Goal: Participate in discussion: Engage in conversation with other users on a specific topic

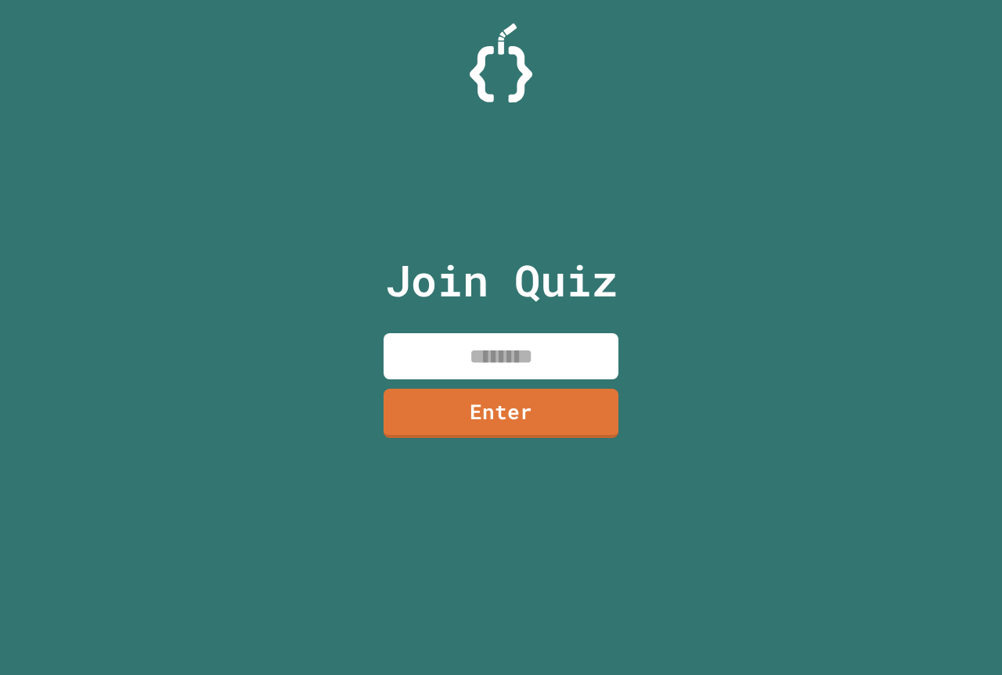
click at [444, 357] on input at bounding box center [500, 356] width 235 height 46
type input "********"
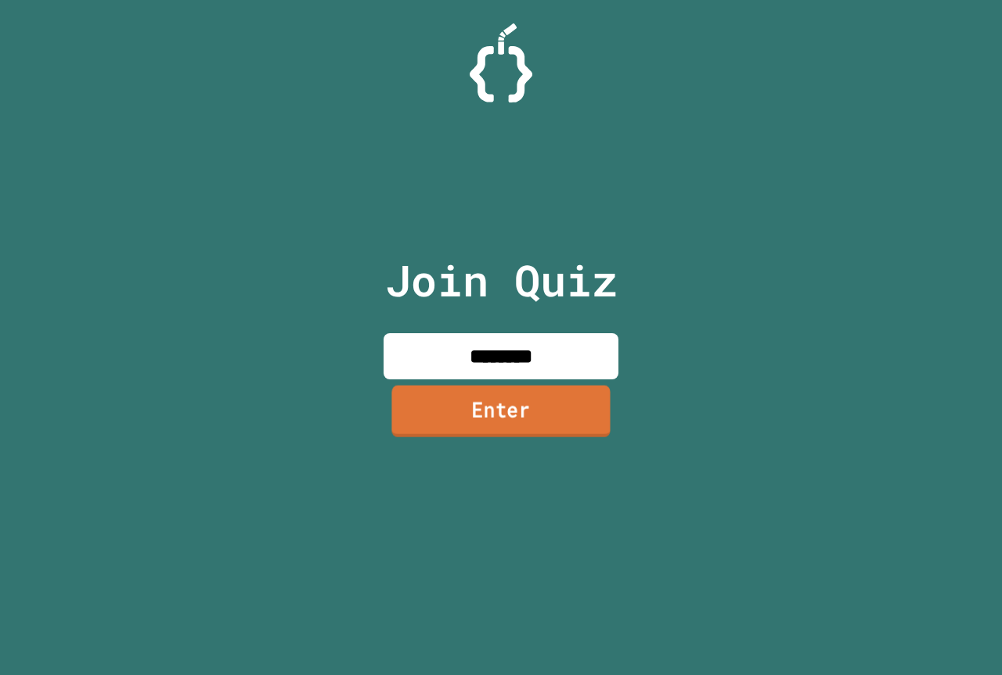
click at [514, 415] on link "Enter" at bounding box center [500, 411] width 218 height 52
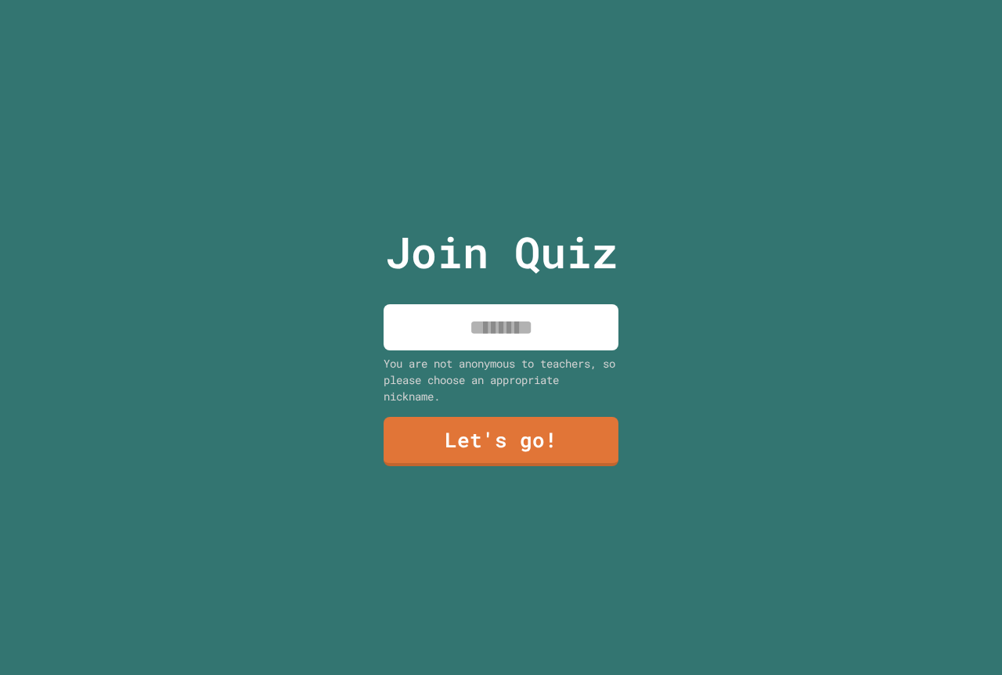
click at [506, 341] on input at bounding box center [500, 327] width 235 height 46
type input "******"
drag, startPoint x: 502, startPoint y: 494, endPoint x: 501, endPoint y: 483, distance: 11.1
click at [501, 483] on div "Join Quiz ****** You are not anonymous to teachers, so please choose an appropr…" at bounding box center [501, 337] width 264 height 675
click at [444, 416] on link "Let's go!" at bounding box center [501, 441] width 239 height 50
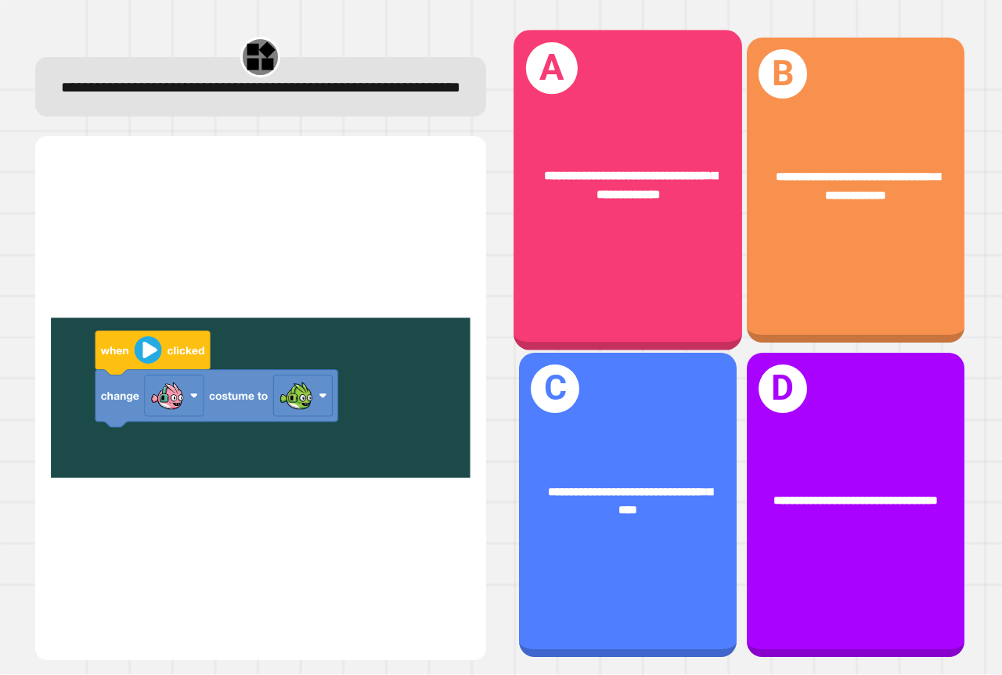
click at [652, 221] on div "**********" at bounding box center [627, 186] width 228 height 88
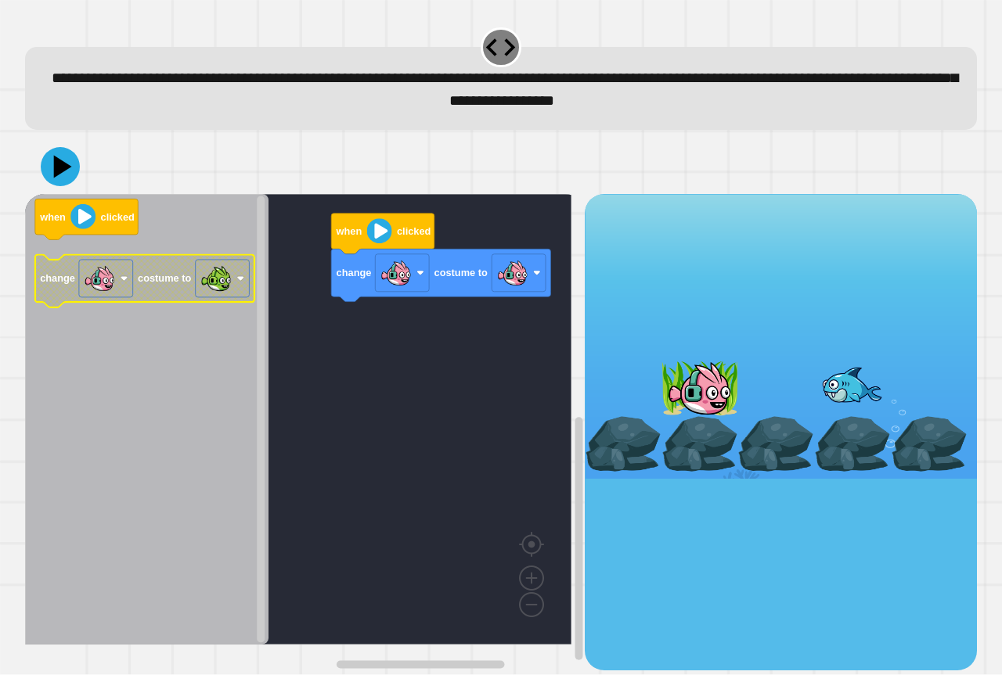
click at [198, 311] on icon "when clicked change costume to" at bounding box center [146, 419] width 243 height 451
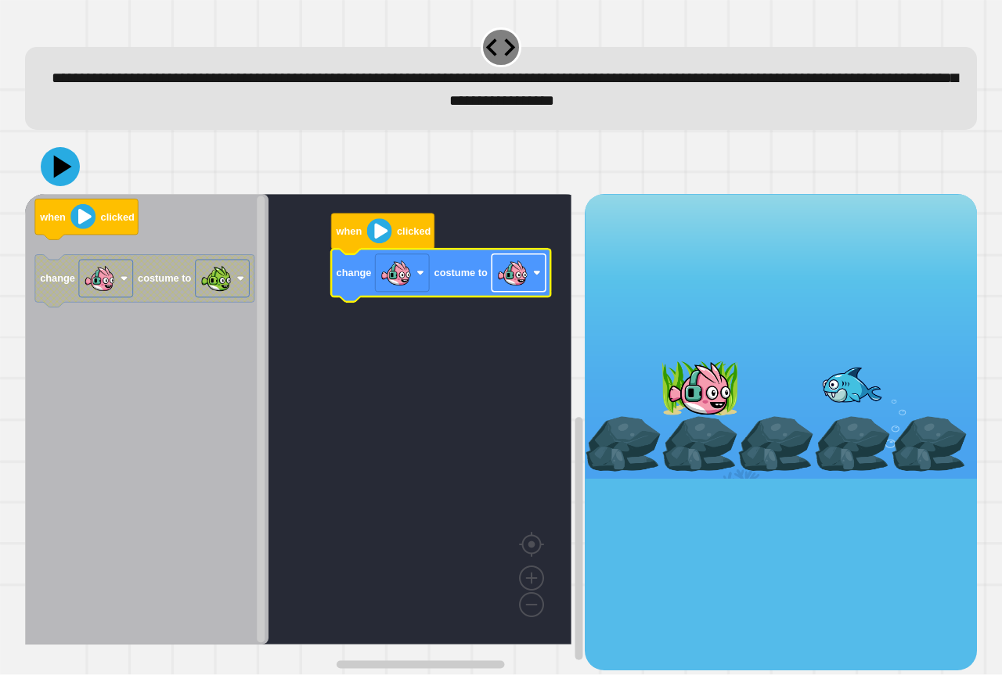
click at [531, 282] on rect "Blockly Workspace" at bounding box center [518, 273] width 54 height 38
click at [322, 317] on div "when clicked change costume to when clicked change costume to" at bounding box center [304, 432] width 559 height 476
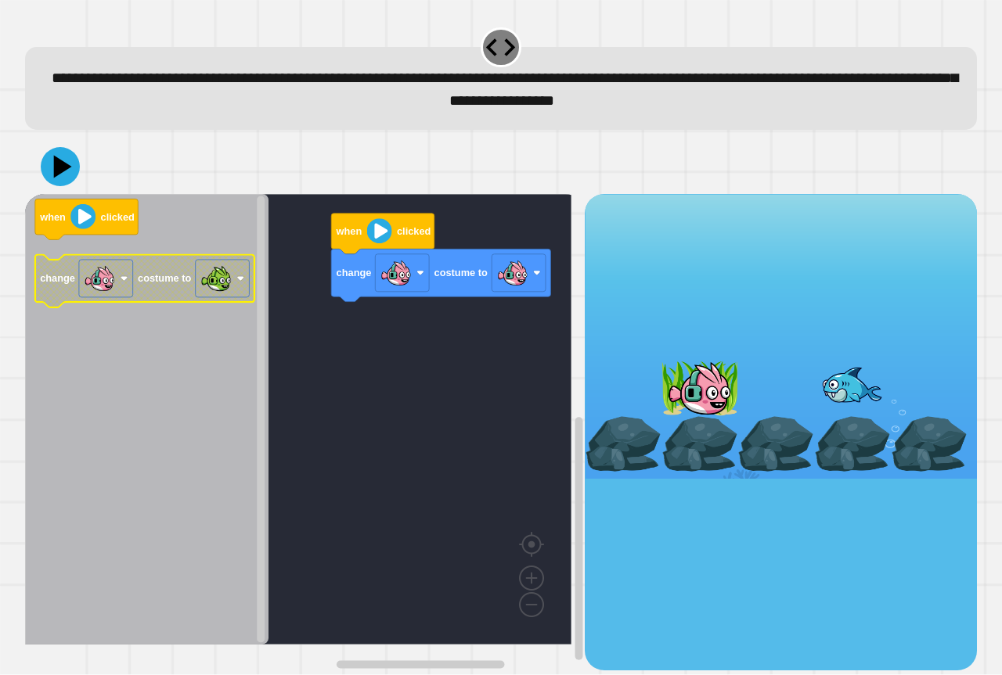
click at [68, 282] on g "change costume to" at bounding box center [144, 281] width 219 height 52
click at [103, 288] on image "Blockly Workspace" at bounding box center [99, 278] width 31 height 31
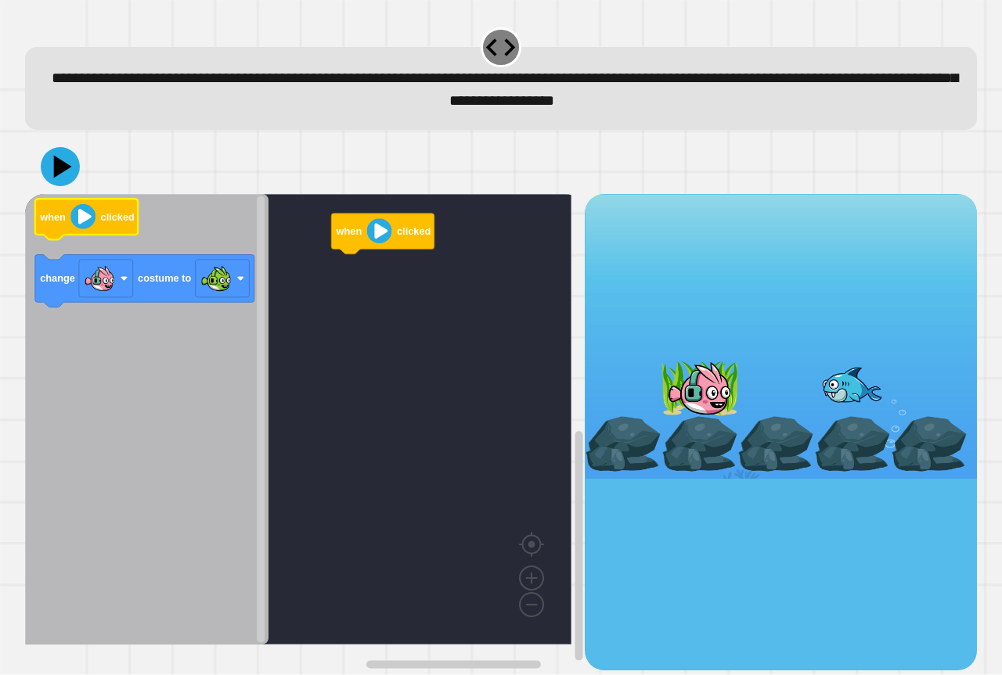
click at [88, 222] on image "Blockly Workspace" at bounding box center [82, 216] width 25 height 25
click at [381, 241] on image "Blockly Workspace" at bounding box center [379, 231] width 25 height 25
click at [95, 227] on image "Blockly Workspace" at bounding box center [82, 216] width 25 height 25
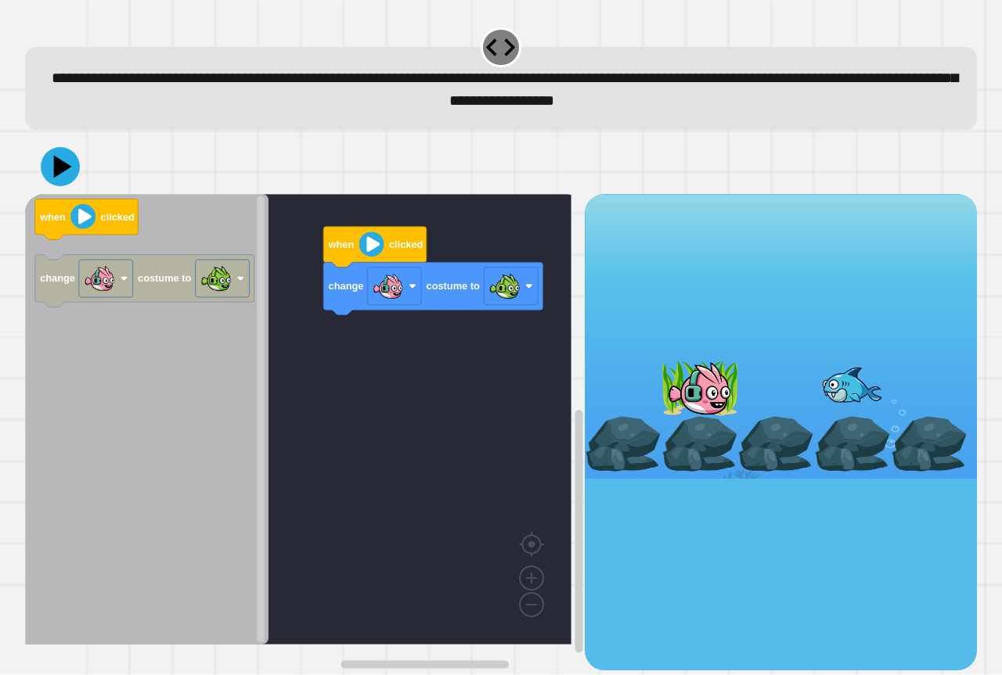
click at [368, 287] on div "when clicked change costume to when clicked change costume to" at bounding box center [304, 432] width 559 height 476
click at [376, 249] on image "Blockly Workspace" at bounding box center [371, 244] width 25 height 25
click at [80, 177] on div at bounding box center [500, 166] width 951 height 55
click at [49, 169] on icon at bounding box center [60, 166] width 47 height 47
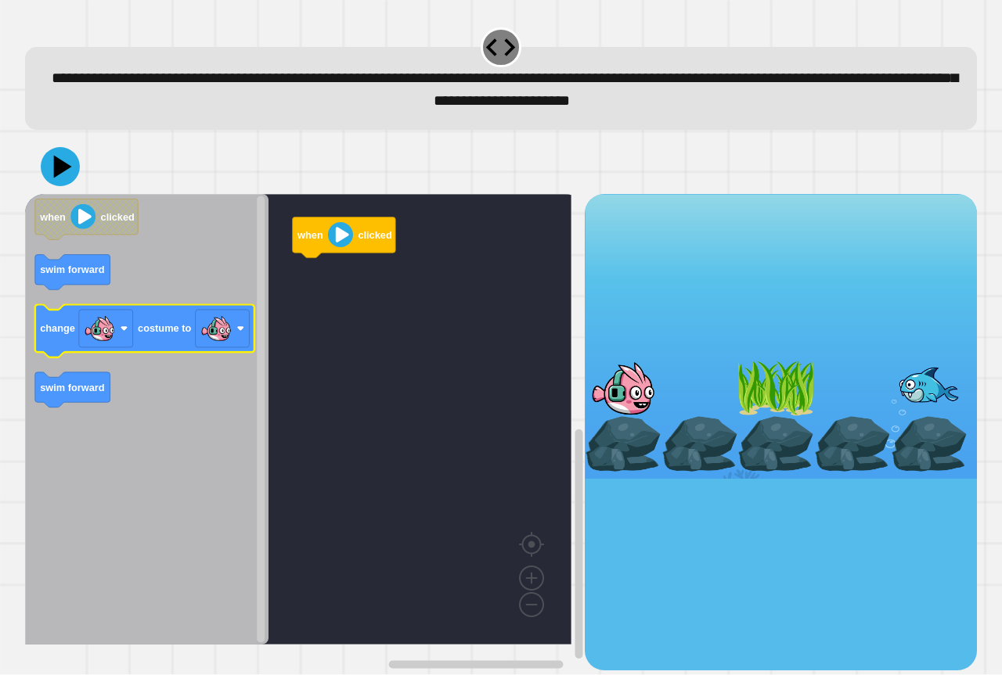
click at [182, 333] on text "costume to" at bounding box center [164, 329] width 53 height 12
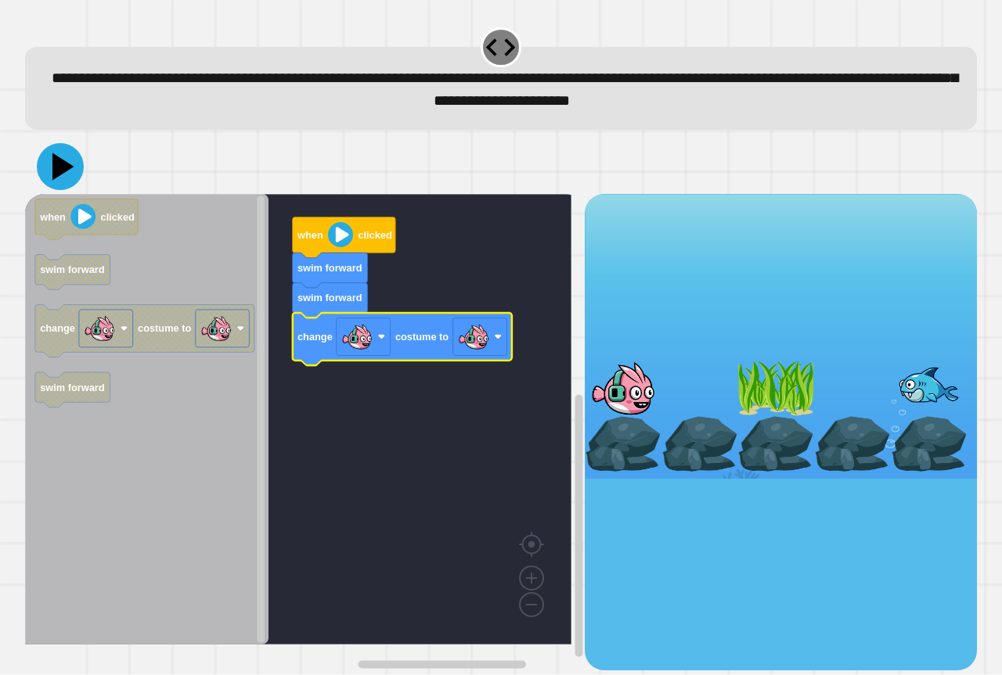
click at [62, 168] on icon at bounding box center [63, 166] width 22 height 27
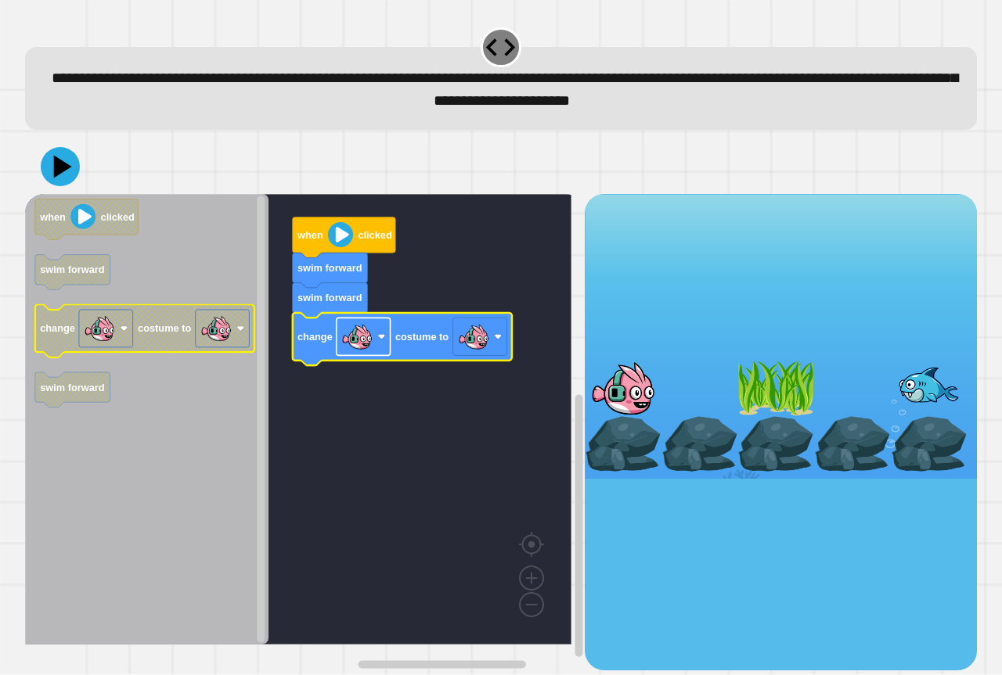
click at [380, 345] on rect "Blockly Workspace" at bounding box center [363, 337] width 54 height 38
click at [444, 407] on rect "Blockly Workspace" at bounding box center [298, 419] width 546 height 451
click at [508, 339] on icon "Blockly Workspace" at bounding box center [402, 339] width 219 height 52
click at [498, 340] on image "Blockly Workspace" at bounding box center [498, 337] width 8 height 8
click at [376, 325] on rect "Blockly Workspace" at bounding box center [363, 337] width 54 height 38
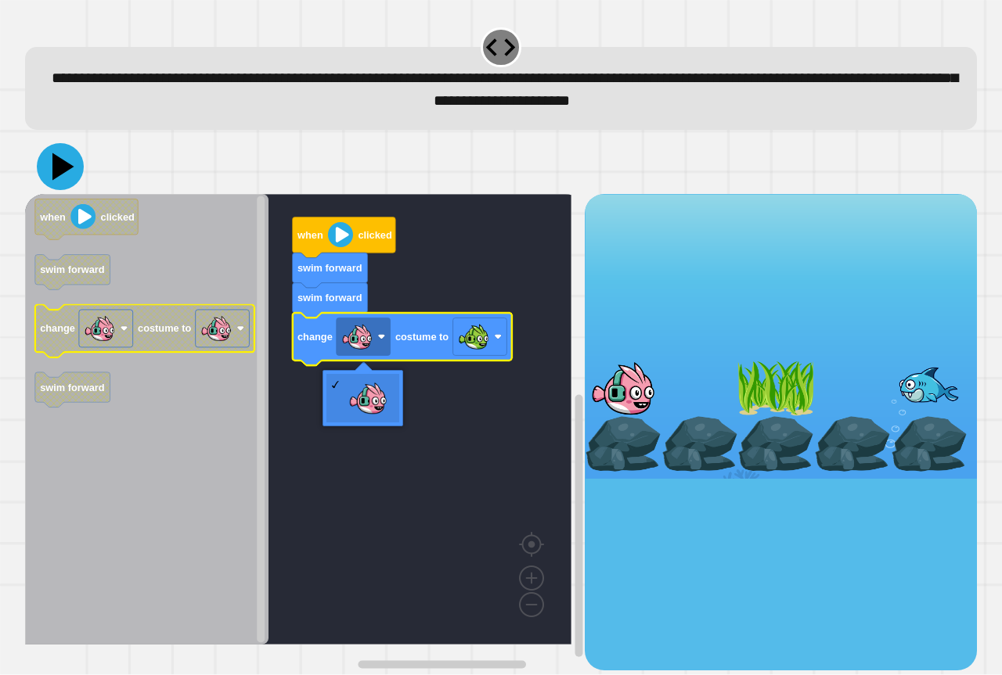
click at [72, 161] on icon at bounding box center [60, 166] width 47 height 47
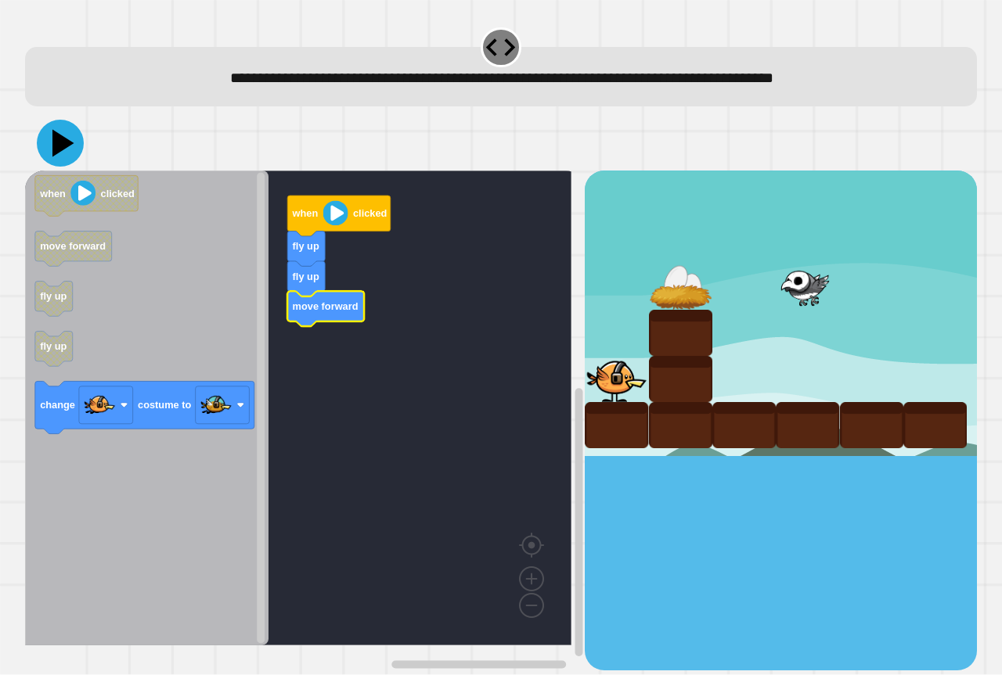
click at [64, 150] on icon at bounding box center [60, 143] width 47 height 47
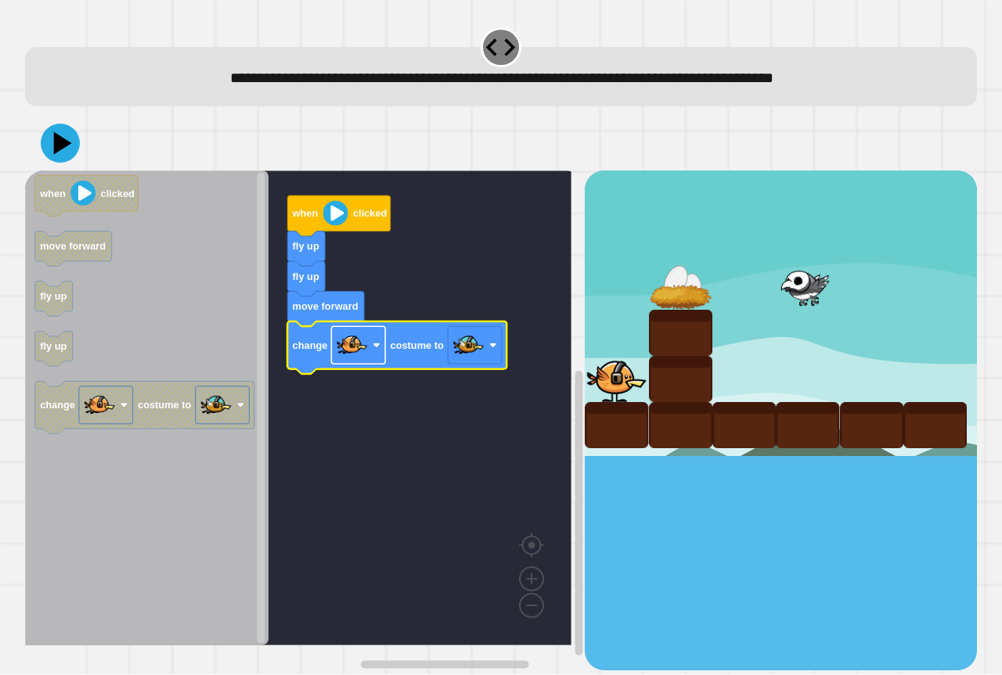
click at [378, 345] on image "Blockly Workspace" at bounding box center [376, 346] width 8 height 8
click at [480, 351] on image "Blockly Workspace" at bounding box center [468, 345] width 31 height 31
click at [50, 141] on icon at bounding box center [60, 143] width 47 height 47
click at [476, 354] on image "Blockly Workspace" at bounding box center [468, 345] width 31 height 31
click at [61, 156] on icon at bounding box center [60, 143] width 47 height 47
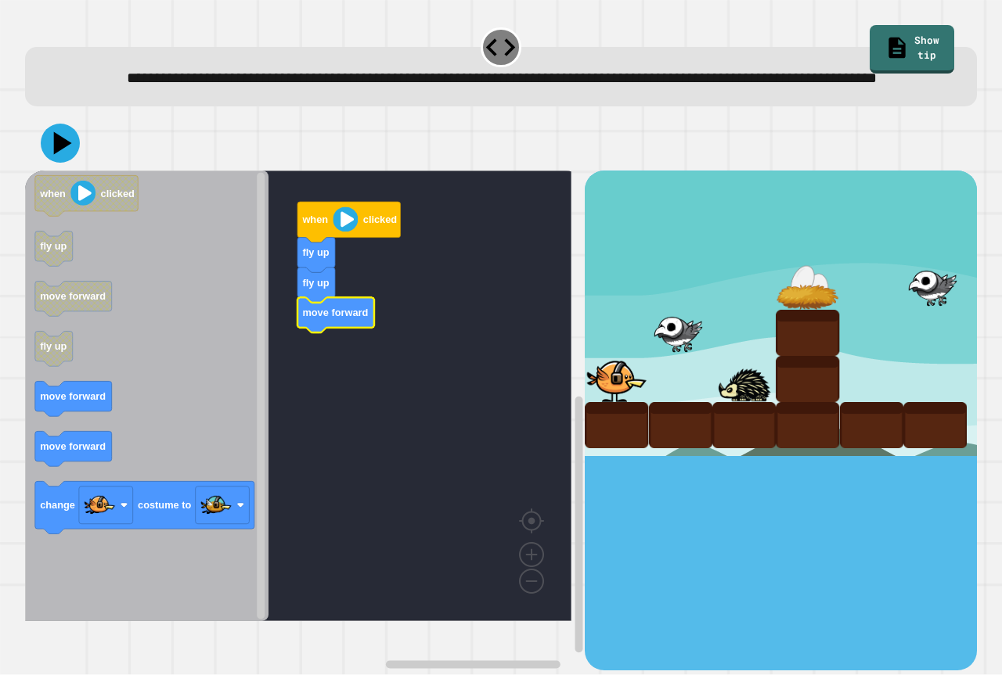
click at [139, 405] on icon "Blockly Workspace" at bounding box center [146, 396] width 243 height 451
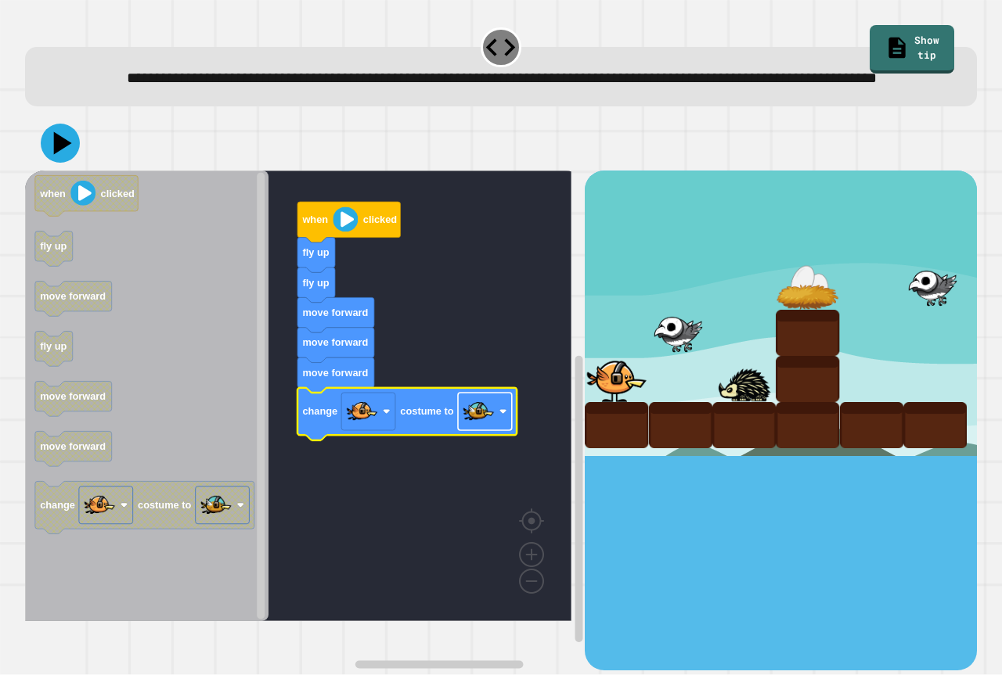
click at [491, 427] on image "Blockly Workspace" at bounding box center [477, 411] width 31 height 31
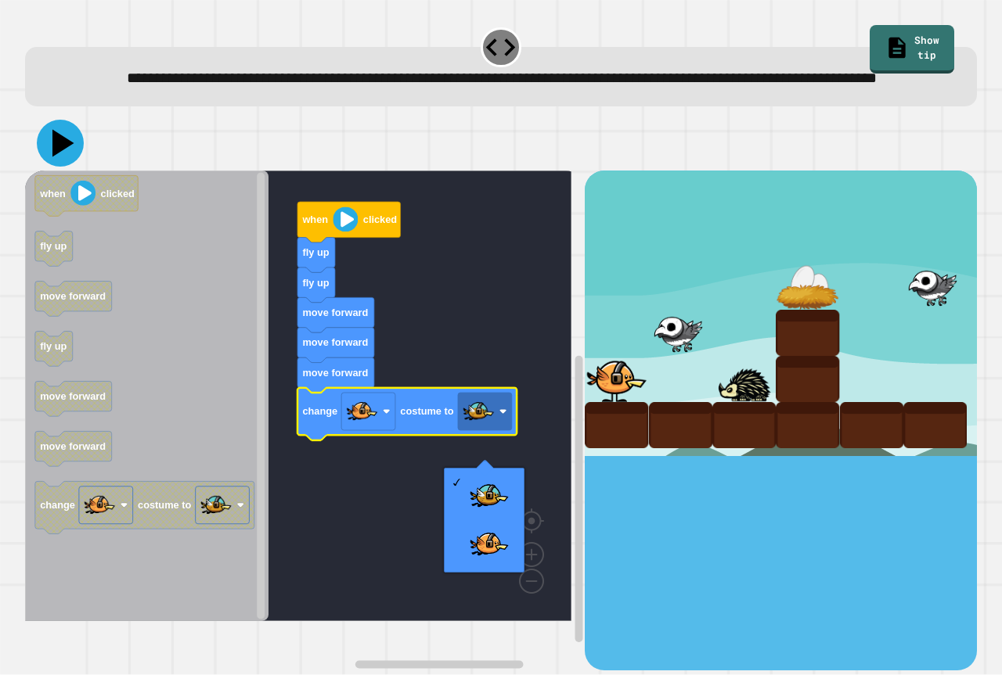
click at [59, 157] on icon at bounding box center [60, 143] width 47 height 47
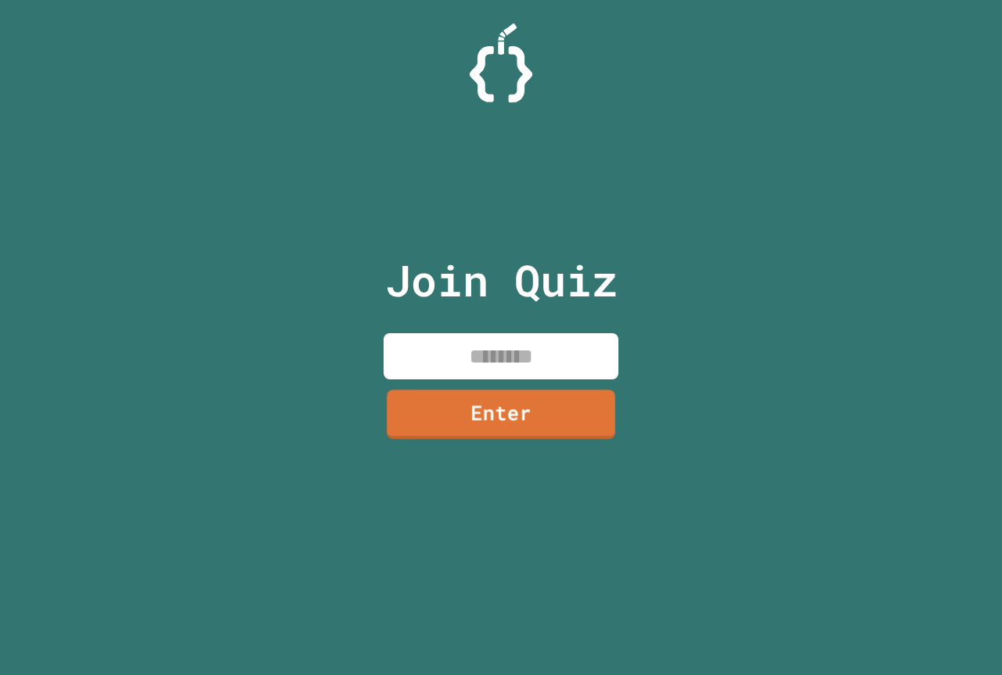
click at [441, 361] on input at bounding box center [500, 356] width 235 height 46
type input "********"
click at [553, 444] on div "Join Quiz ******** Enter" at bounding box center [501, 337] width 264 height 597
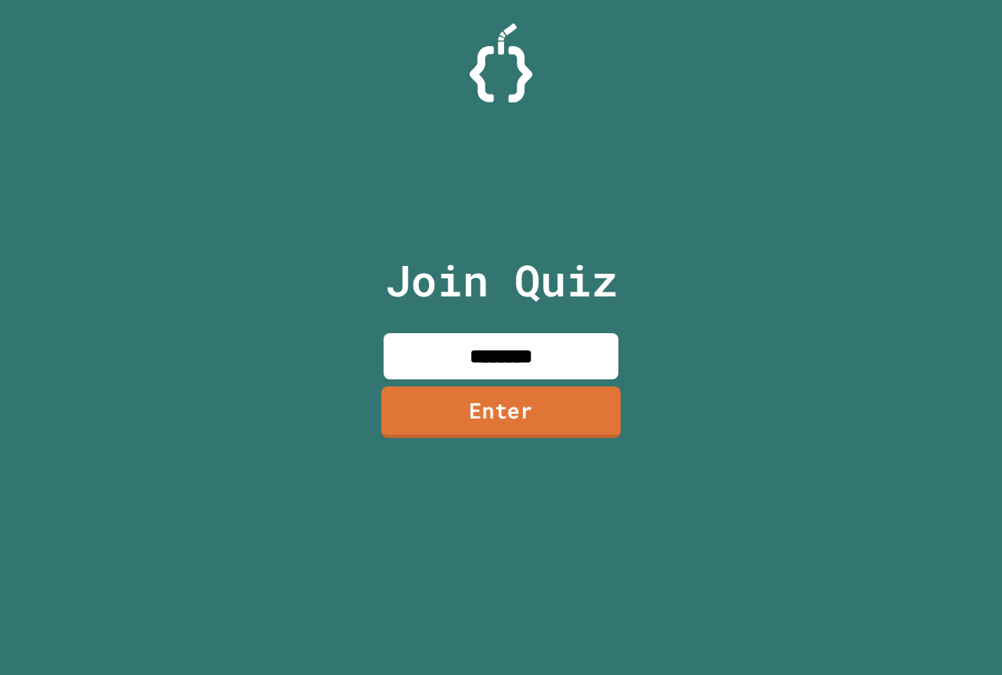
click at [543, 419] on link "Enter" at bounding box center [500, 413] width 239 height 52
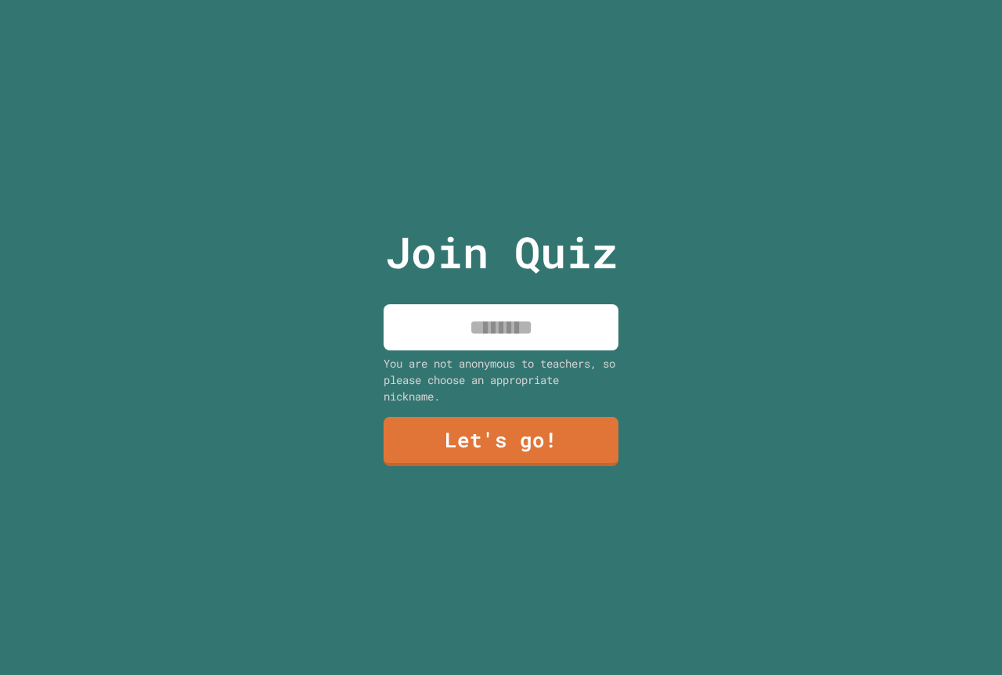
click at [502, 339] on input at bounding box center [500, 327] width 235 height 46
type input "********"
drag, startPoint x: 605, startPoint y: 437, endPoint x: 595, endPoint y: 419, distance: 20.0
click at [604, 437] on div "Join Quiz ******** You are not anonymous to teachers, so please choose an appro…" at bounding box center [501, 337] width 264 height 675
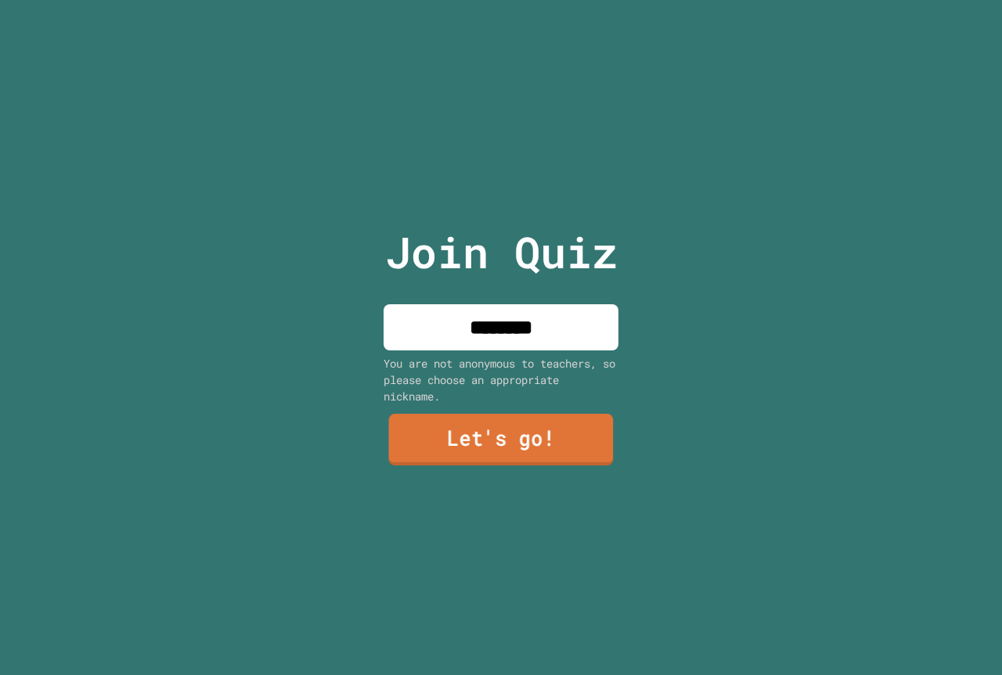
click at [584, 441] on link "Let's go!" at bounding box center [501, 440] width 225 height 52
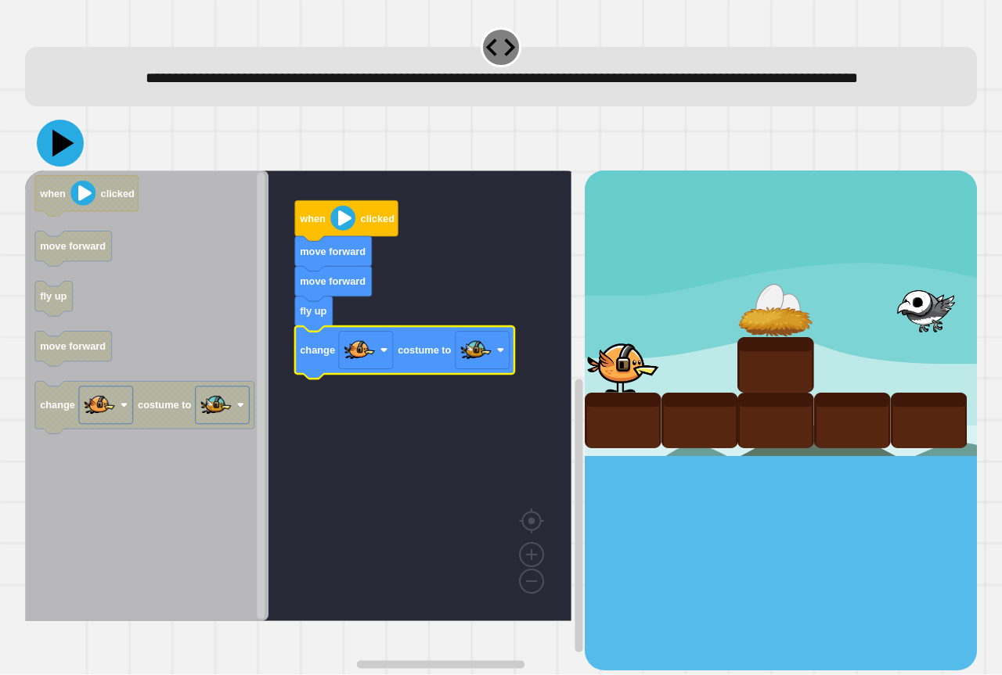
click at [54, 167] on icon at bounding box center [60, 143] width 47 height 47
click at [75, 160] on icon at bounding box center [60, 143] width 47 height 47
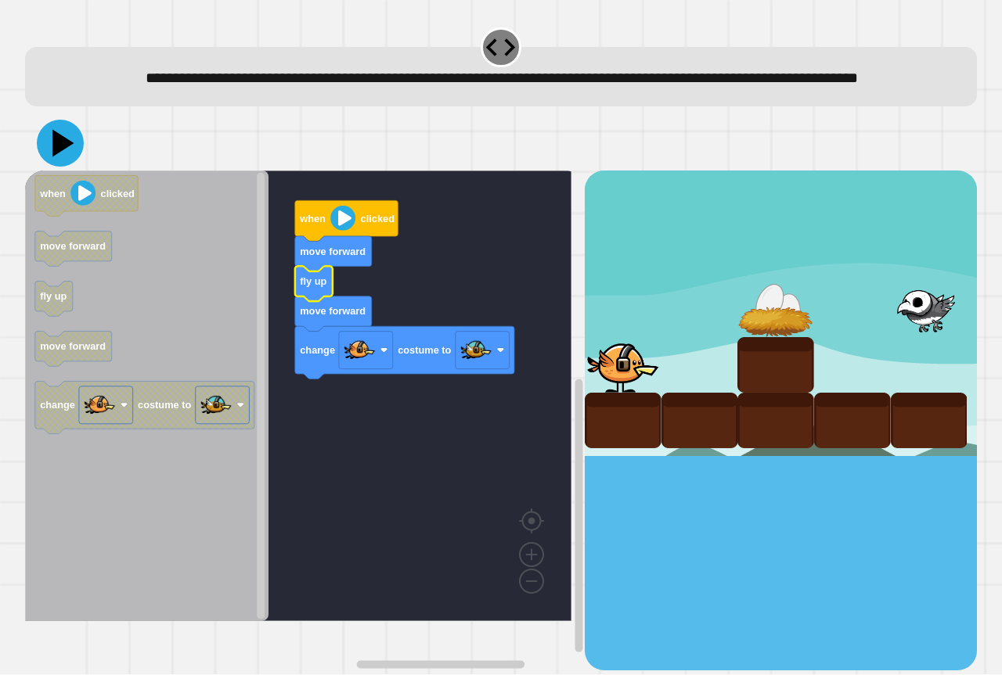
click at [59, 167] on icon at bounding box center [60, 143] width 47 height 47
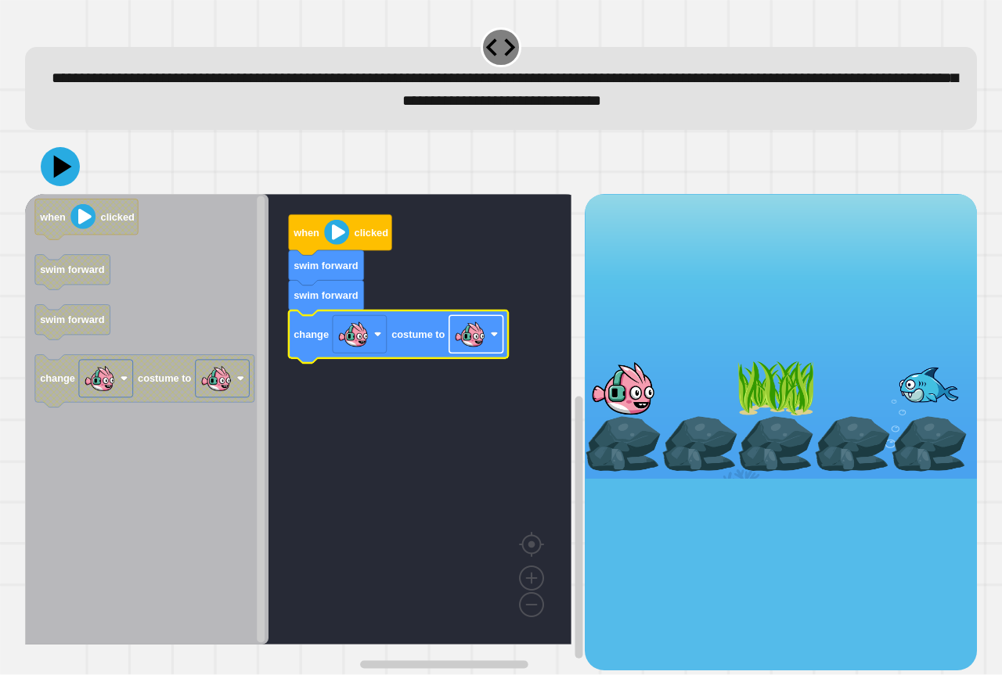
click at [466, 340] on image "Blockly Workspace" at bounding box center [469, 334] width 31 height 31
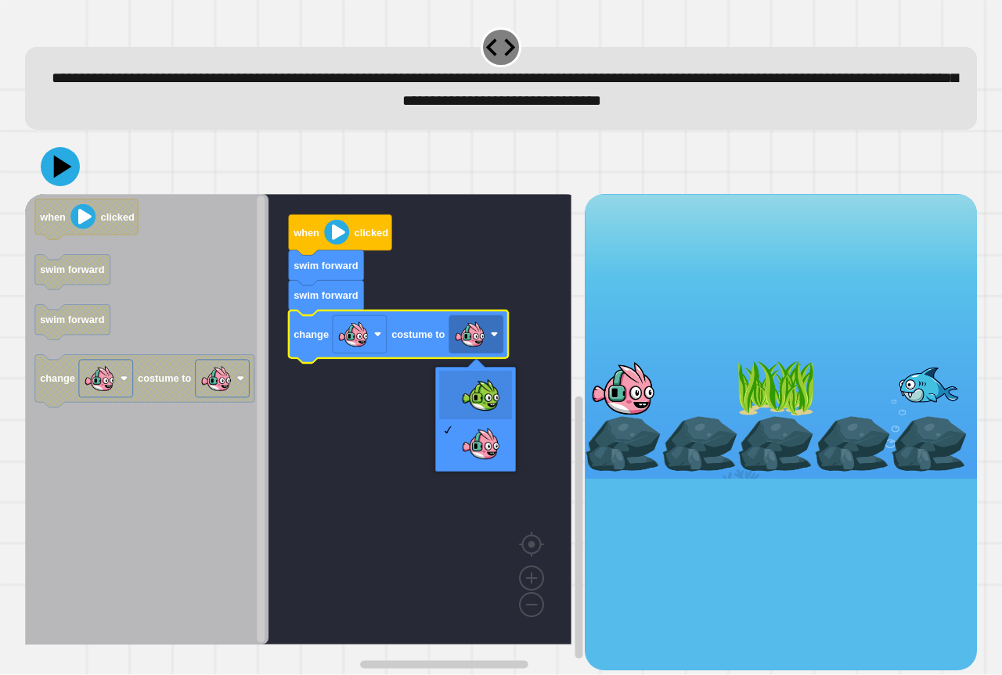
drag, startPoint x: 502, startPoint y: 386, endPoint x: 452, endPoint y: 369, distance: 53.0
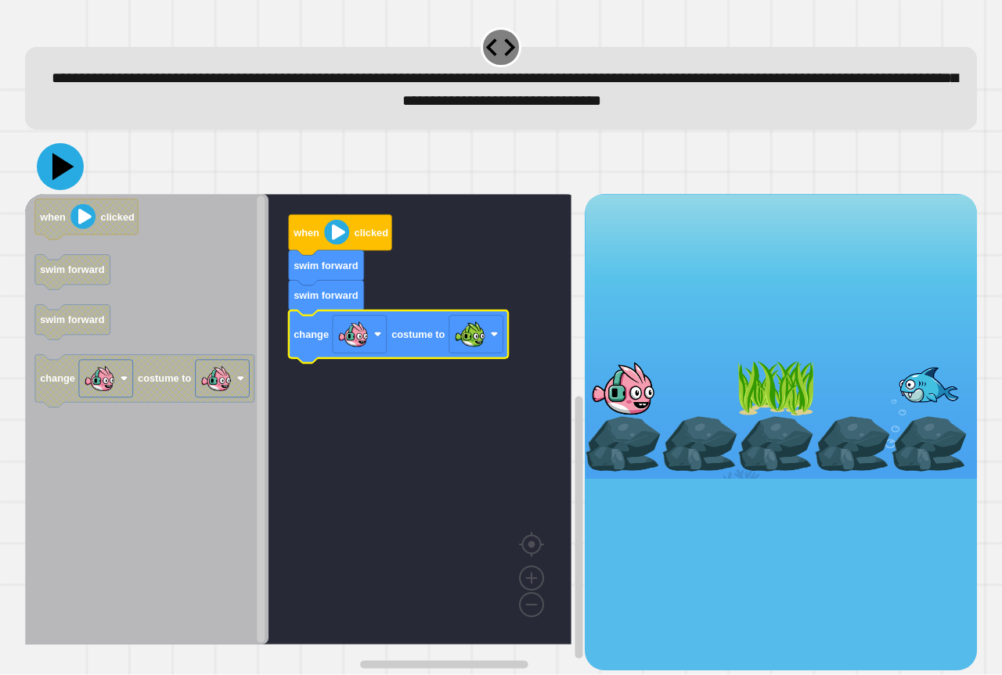
click at [51, 176] on icon at bounding box center [60, 166] width 47 height 47
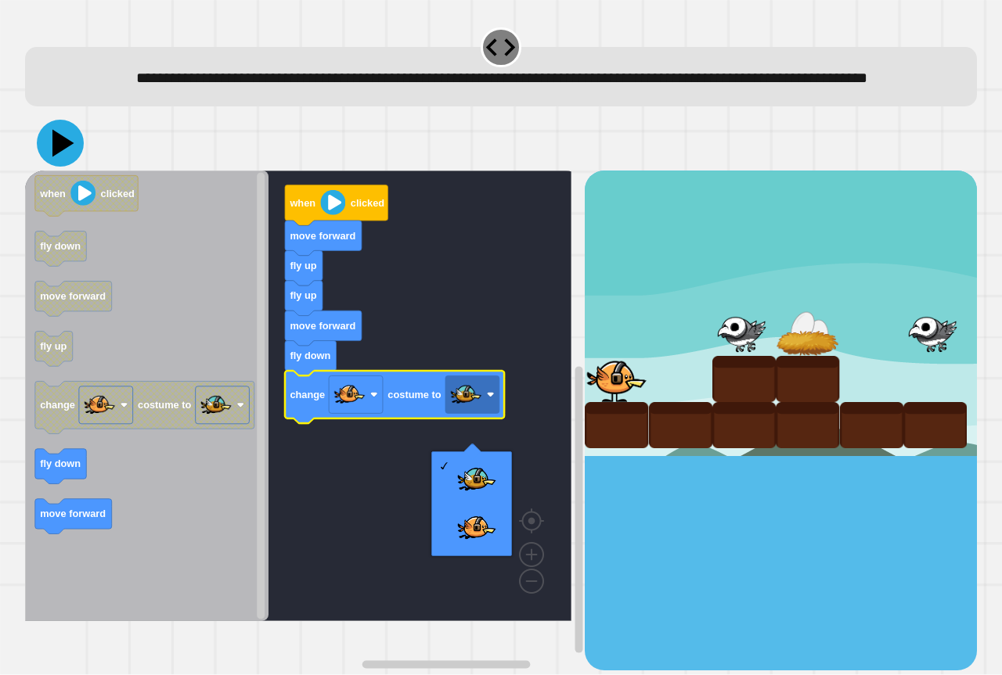
click at [77, 167] on icon at bounding box center [60, 143] width 47 height 47
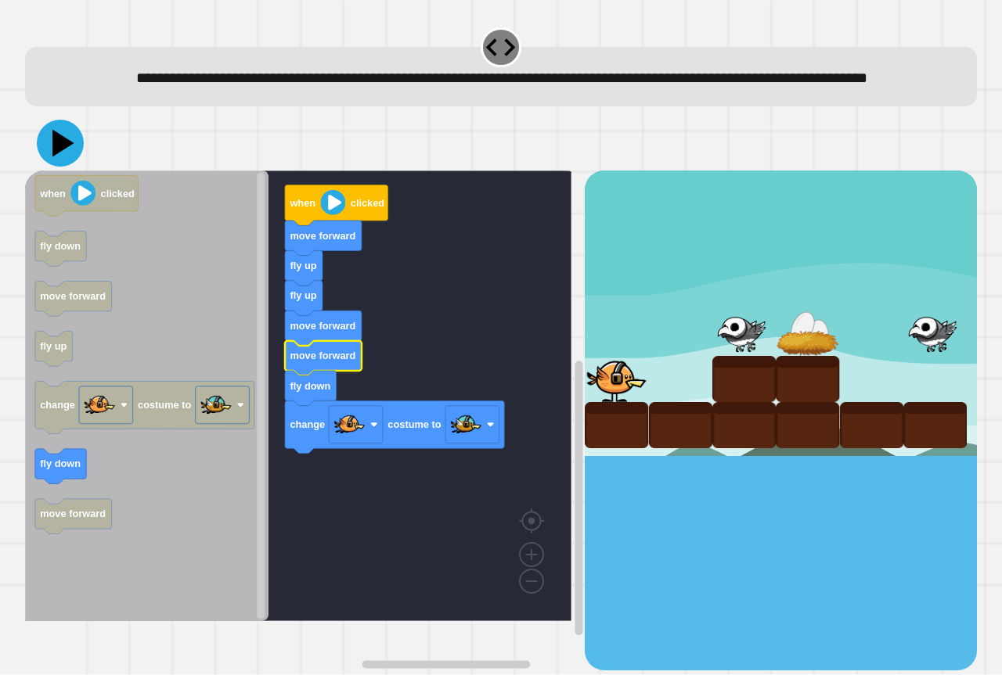
click at [57, 157] on icon at bounding box center [63, 143] width 22 height 27
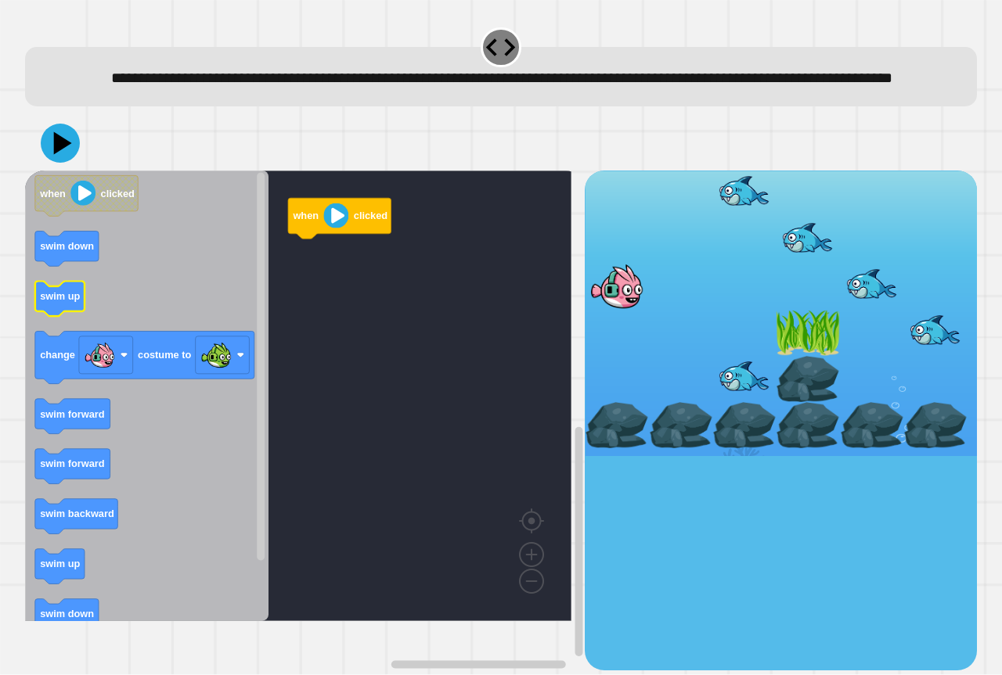
click at [67, 303] on text "swim up" at bounding box center [60, 297] width 40 height 12
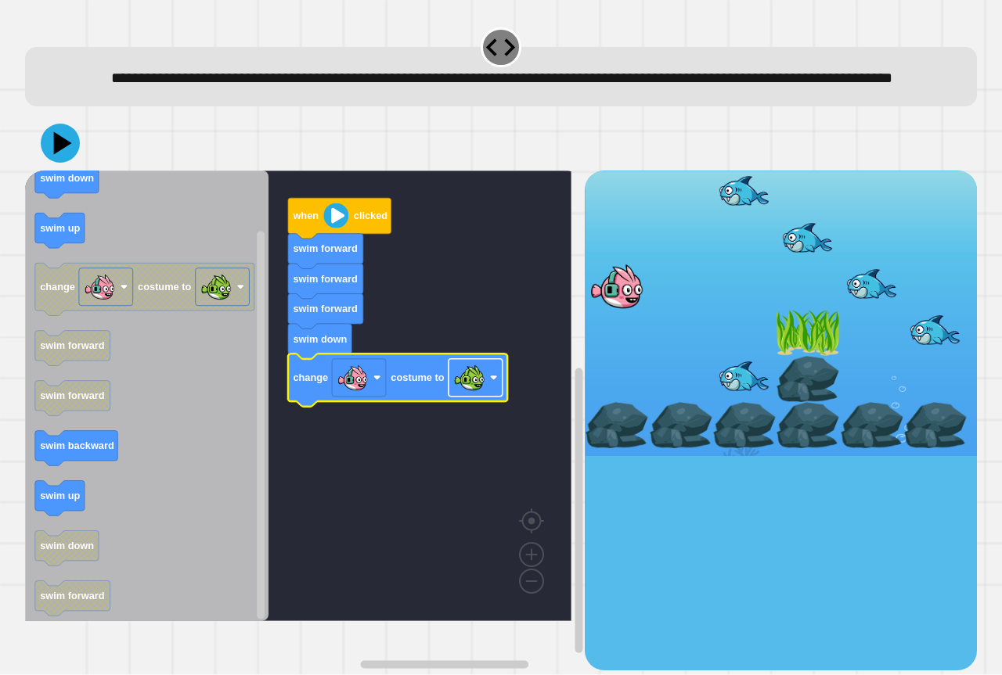
click at [455, 394] on image "Blockly Workspace" at bounding box center [468, 377] width 31 height 31
click at [61, 157] on icon at bounding box center [63, 143] width 22 height 27
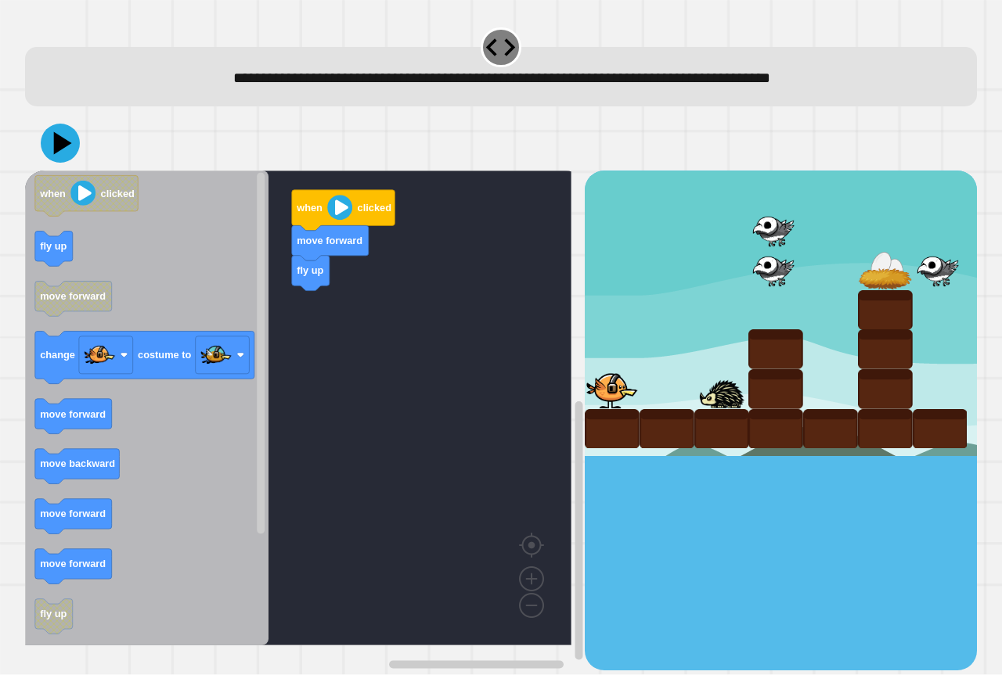
click at [325, 356] on div "when clicked move forward fly up when clicked fly up move forward change costum…" at bounding box center [304, 420] width 559 height 499
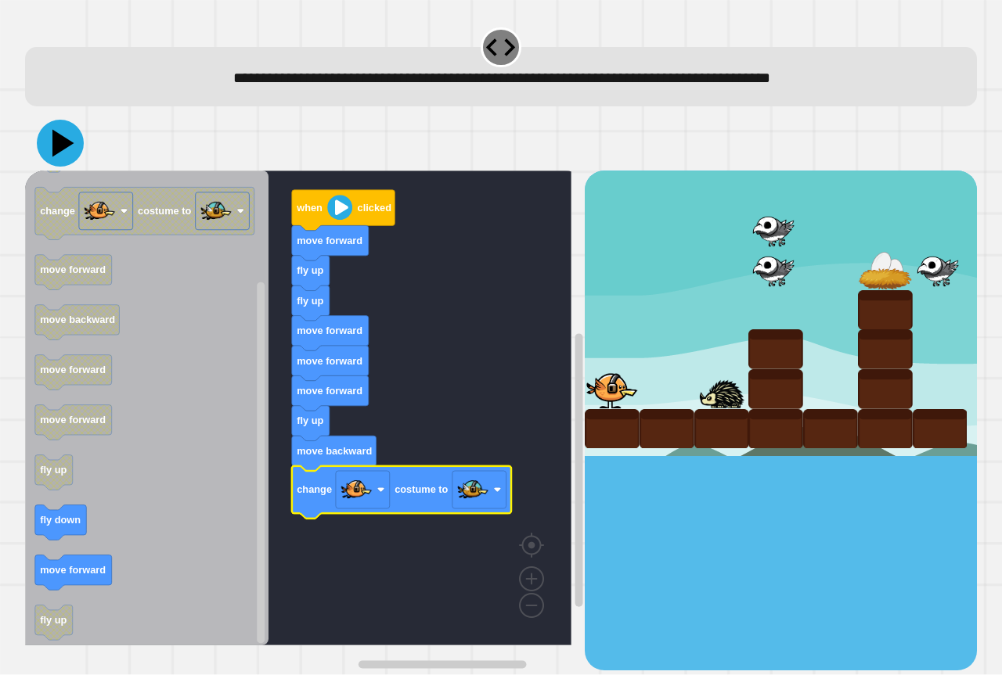
click at [69, 152] on icon at bounding box center [60, 143] width 47 height 47
click at [68, 156] on icon at bounding box center [60, 143] width 45 height 45
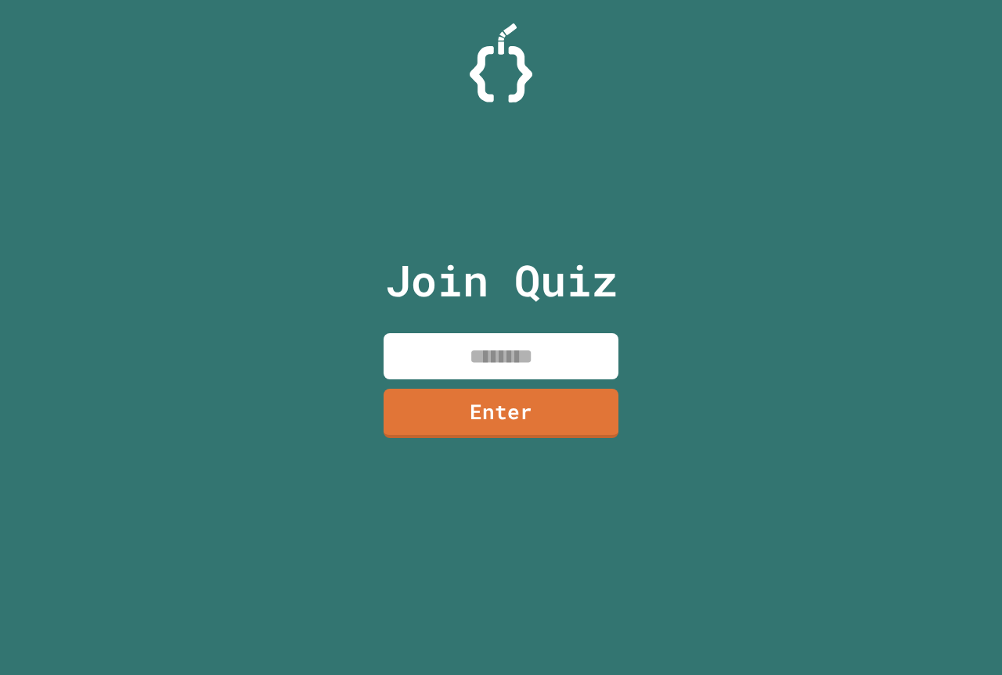
click at [472, 356] on input at bounding box center [500, 356] width 235 height 46
paste input "********"
type input "********"
click at [551, 404] on link "Enter" at bounding box center [500, 412] width 235 height 52
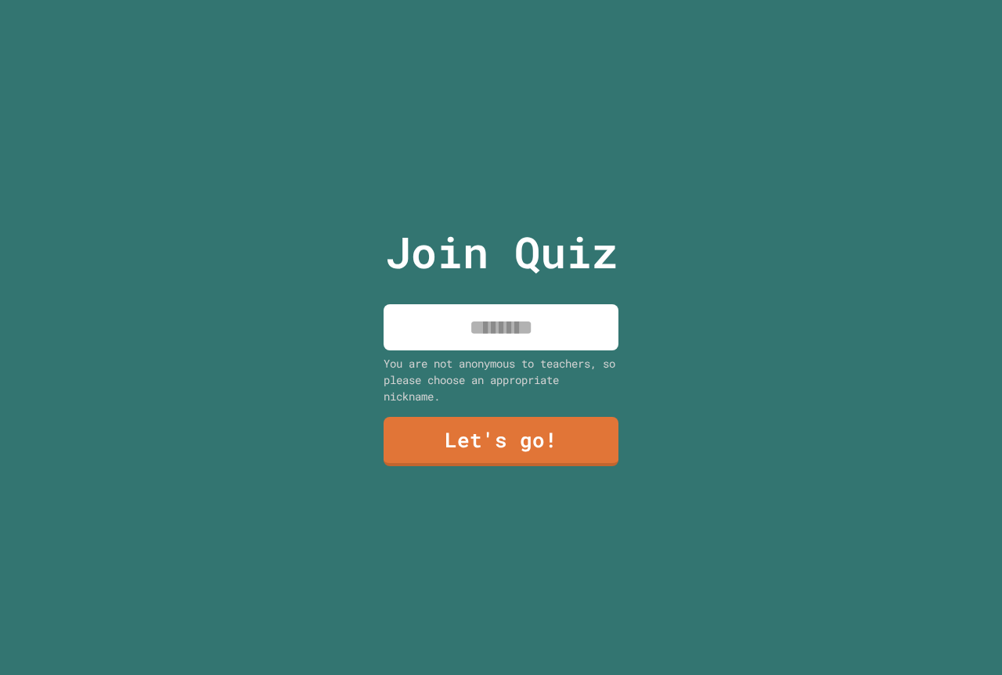
click at [543, 317] on input at bounding box center [500, 327] width 235 height 46
type input "******"
click at [414, 451] on link "Let's go!" at bounding box center [501, 440] width 228 height 52
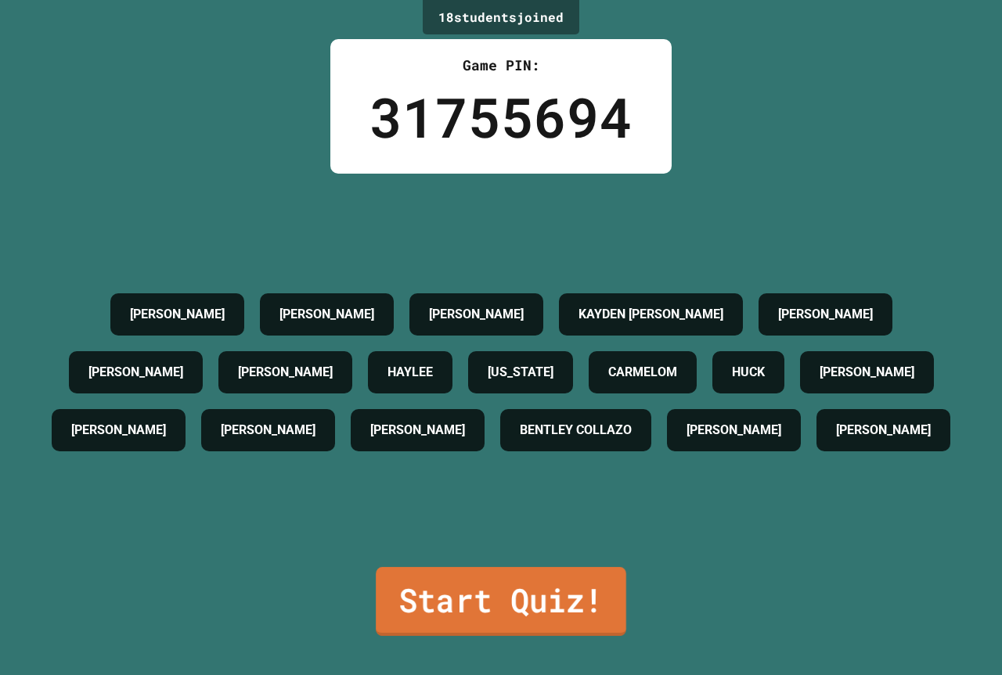
click at [556, 568] on link "Start Quiz!" at bounding box center [501, 601] width 250 height 69
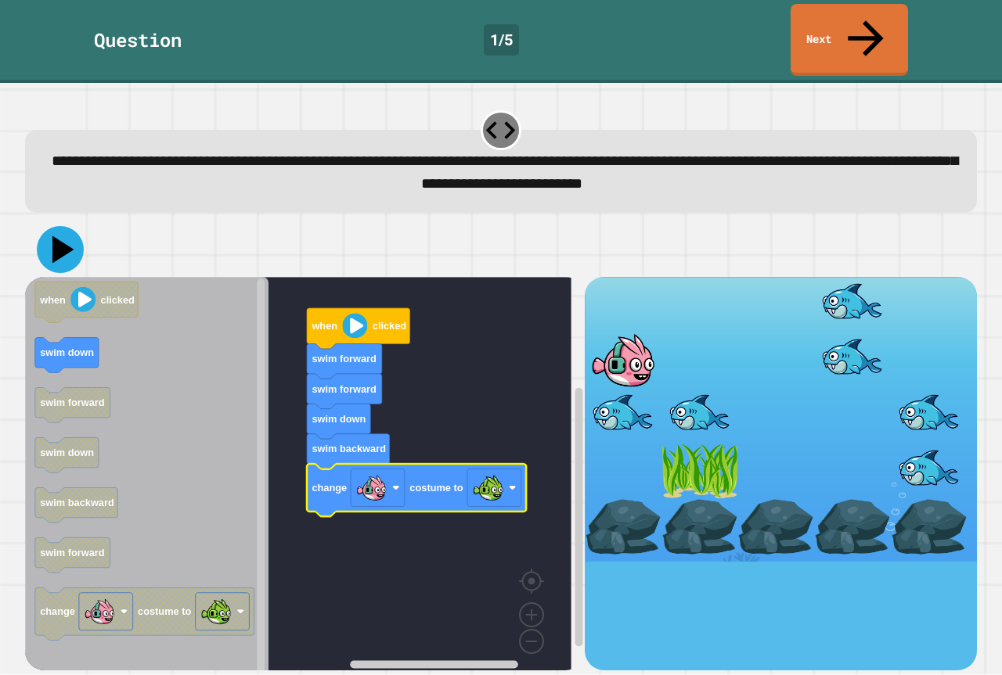
click at [59, 236] on icon at bounding box center [63, 249] width 22 height 27
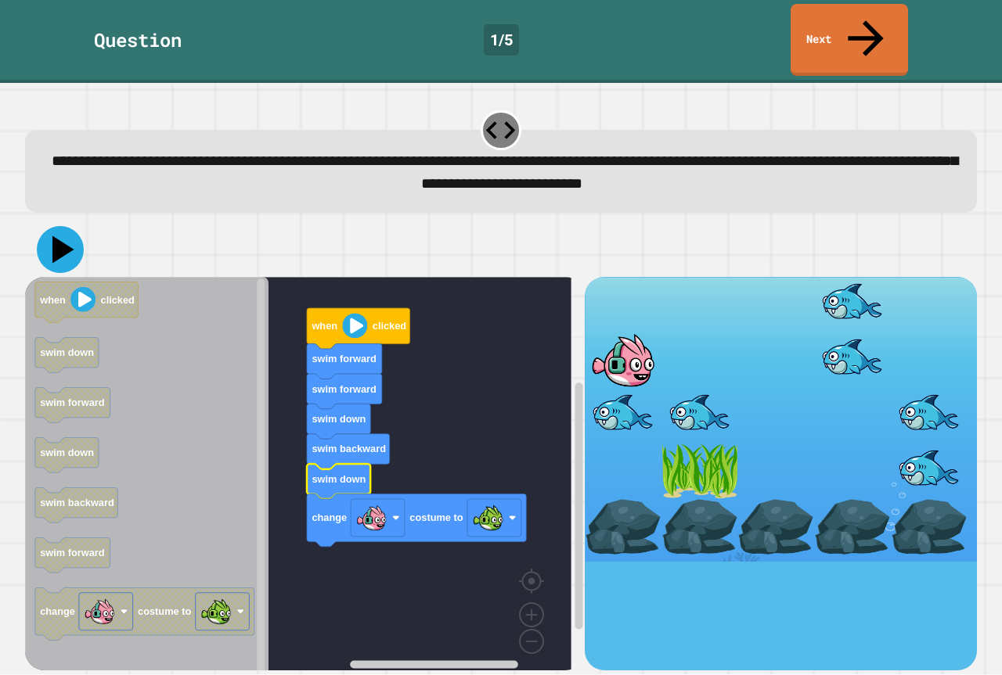
click at [56, 229] on icon at bounding box center [60, 249] width 47 height 47
click at [74, 226] on icon at bounding box center [60, 249] width 47 height 47
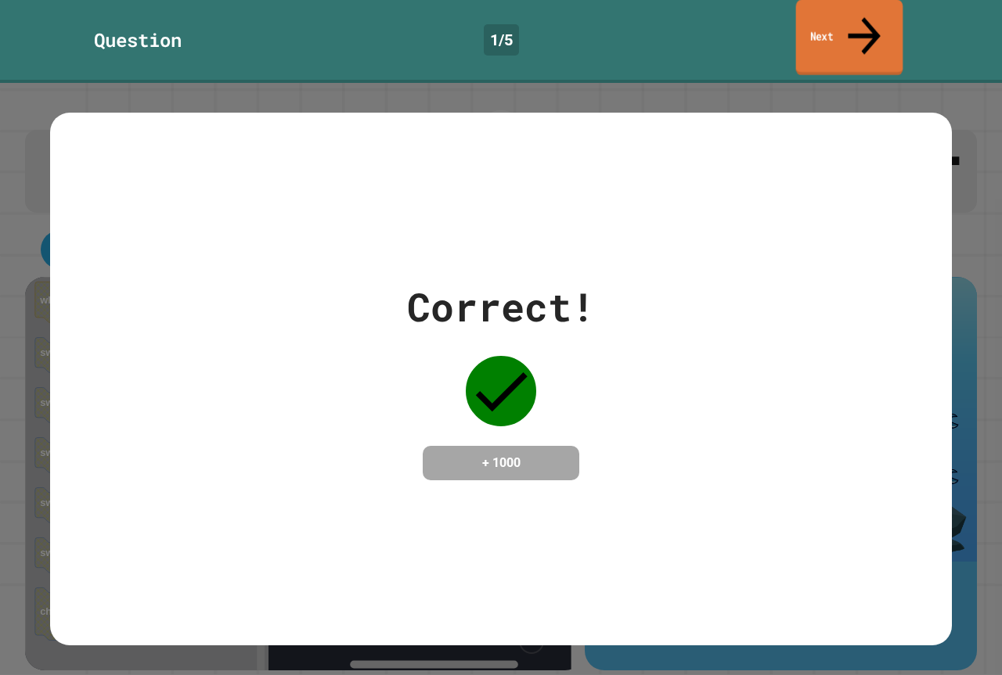
click at [813, 28] on link "Next" at bounding box center [849, 38] width 107 height 76
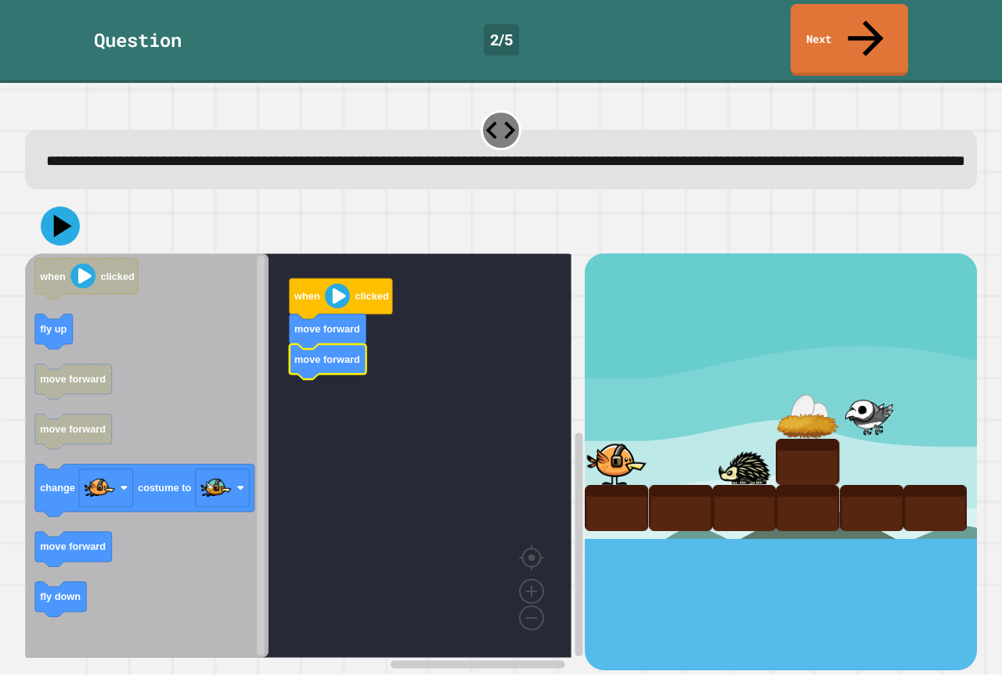
click at [233, 383] on icon "Blockly Workspace" at bounding box center [146, 456] width 243 height 405
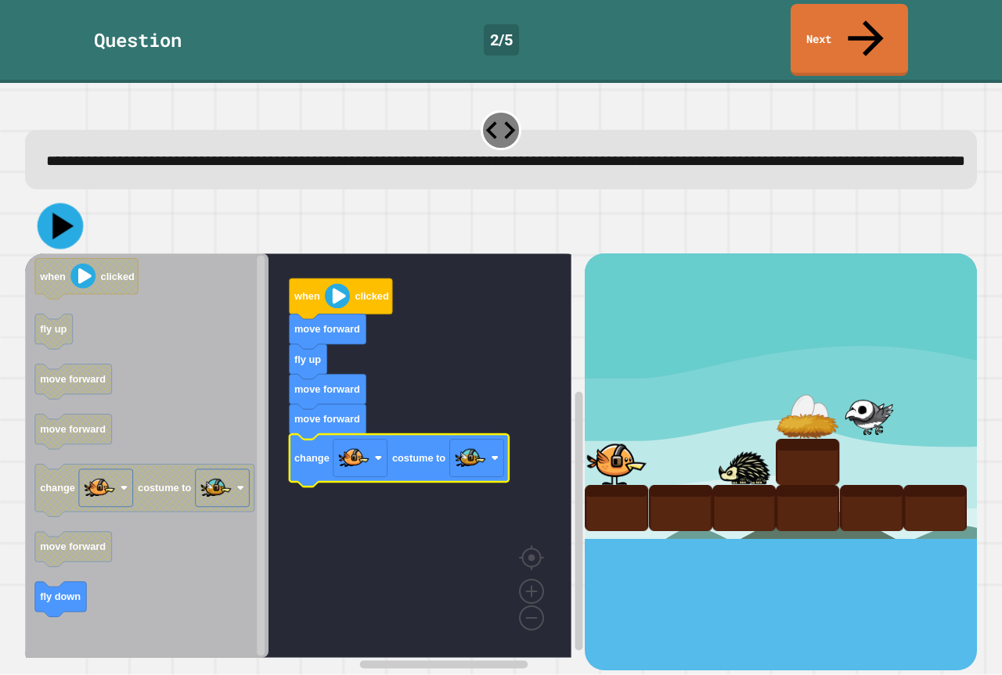
drag, startPoint x: 71, startPoint y: 224, endPoint x: 77, endPoint y: 214, distance: 11.3
click at [77, 215] on icon at bounding box center [61, 226] width 46 height 46
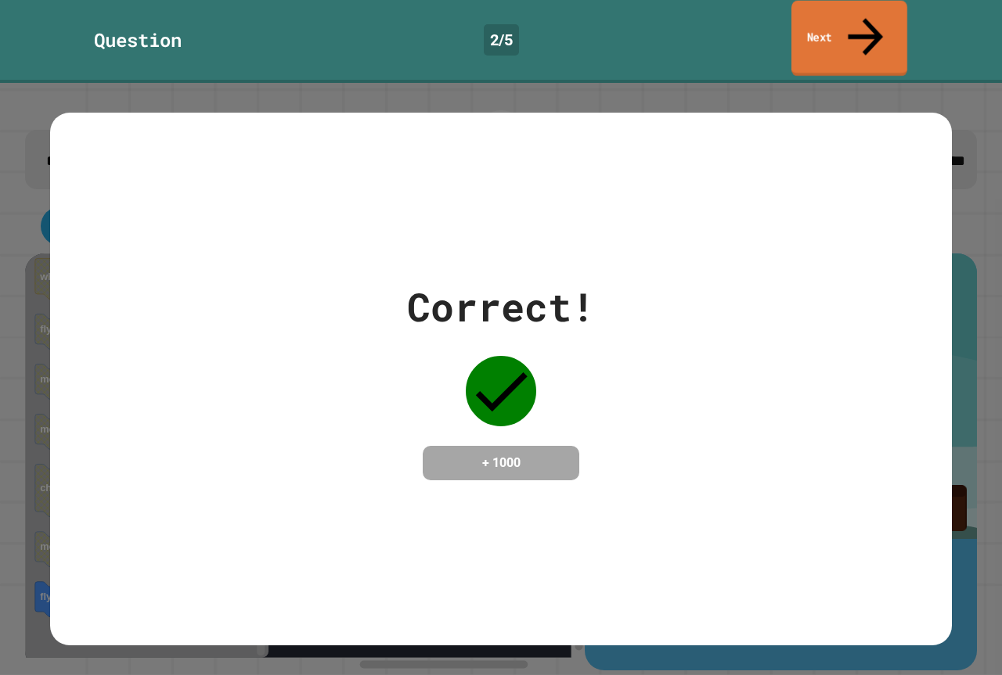
drag, startPoint x: 860, startPoint y: 20, endPoint x: 857, endPoint y: 33, distance: 13.7
click at [860, 21] on icon at bounding box center [865, 37] width 52 height 56
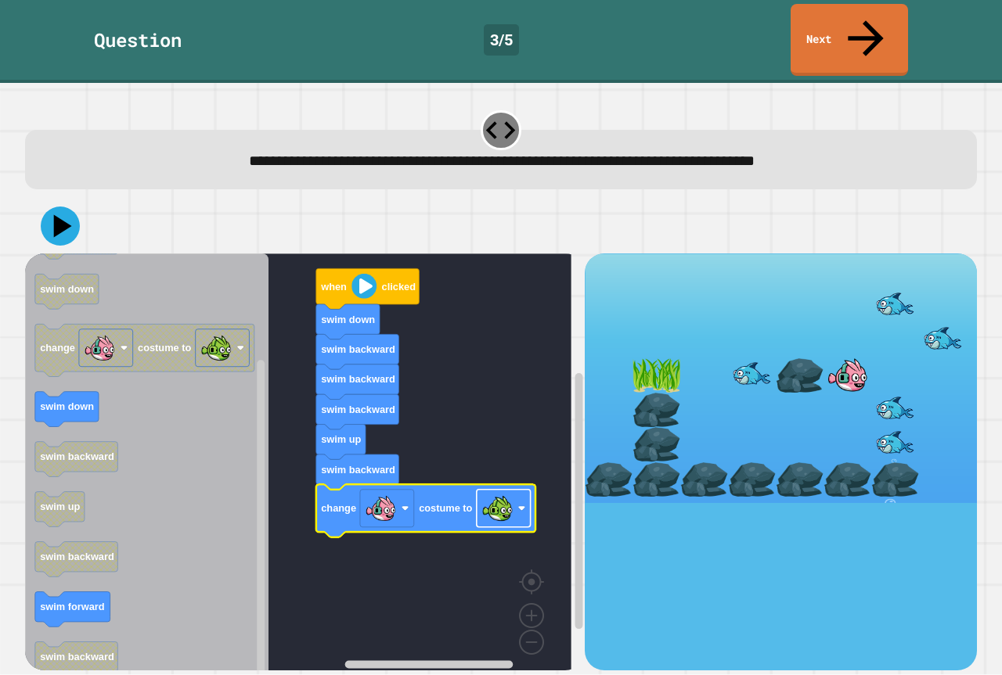
click at [494, 493] on image "Blockly Workspace" at bounding box center [496, 508] width 31 height 31
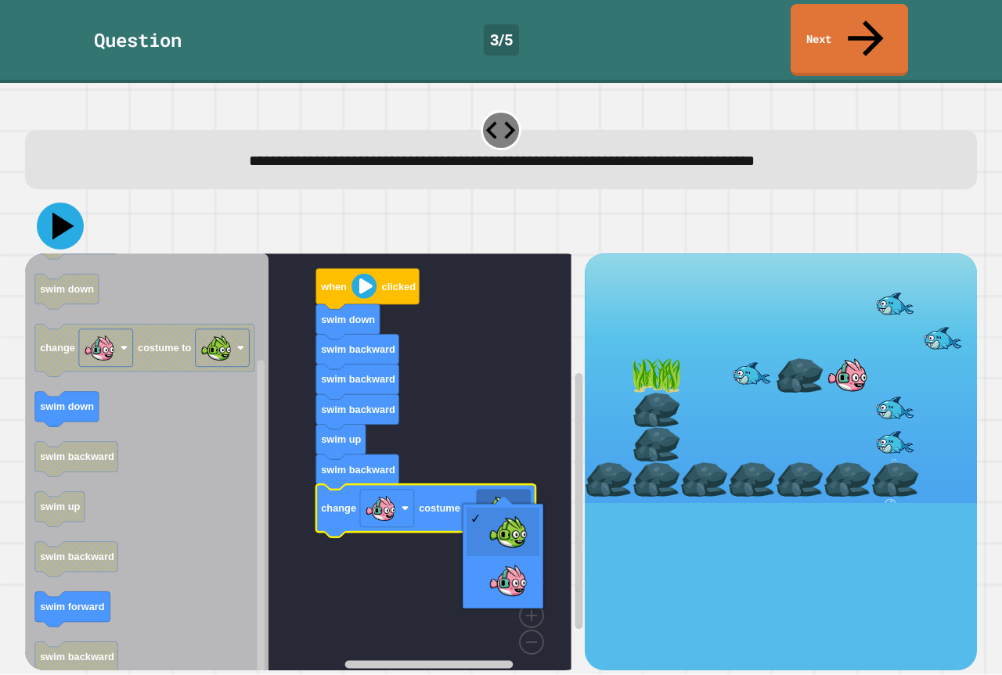
drag, startPoint x: 52, startPoint y: 180, endPoint x: 60, endPoint y: 192, distance: 14.8
click at [52, 203] on icon at bounding box center [60, 226] width 47 height 47
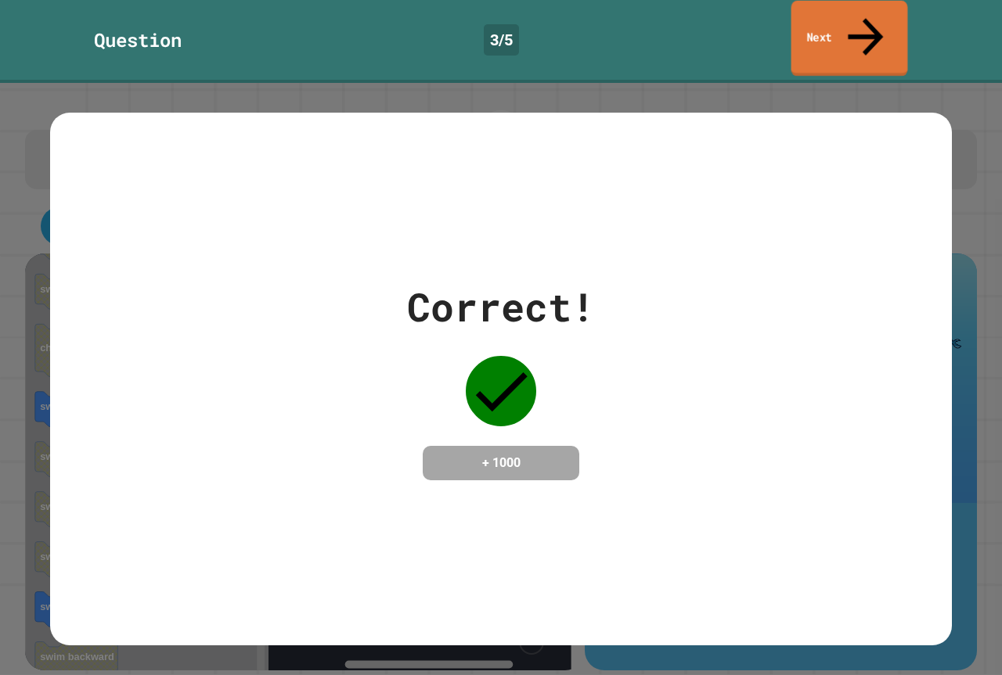
click at [894, 32] on link "Next" at bounding box center [849, 39] width 117 height 76
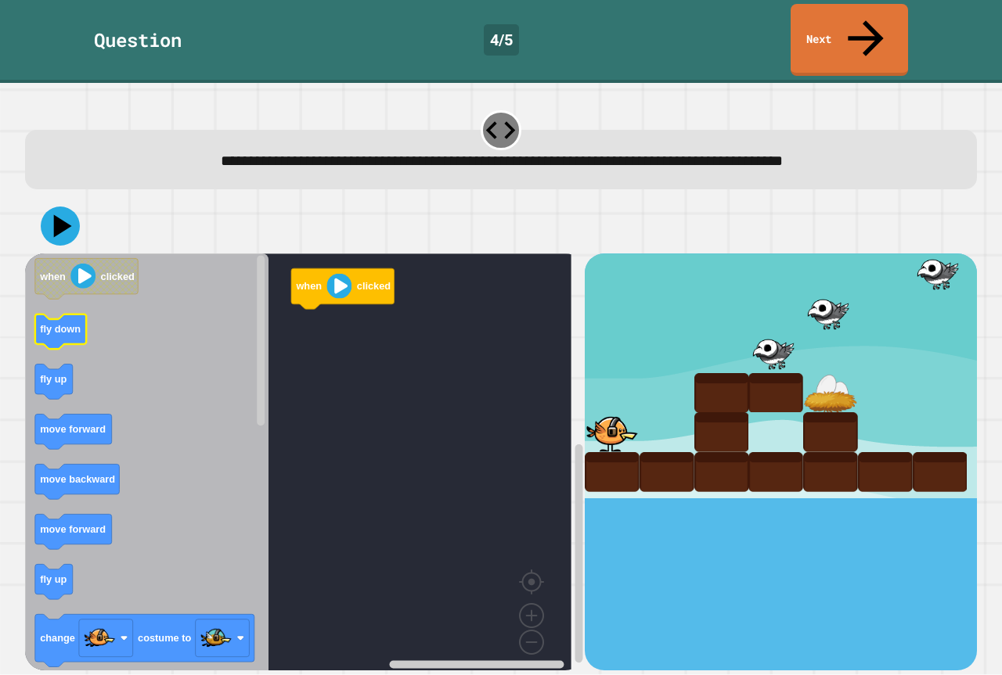
click at [78, 324] on text "fly down" at bounding box center [60, 330] width 41 height 12
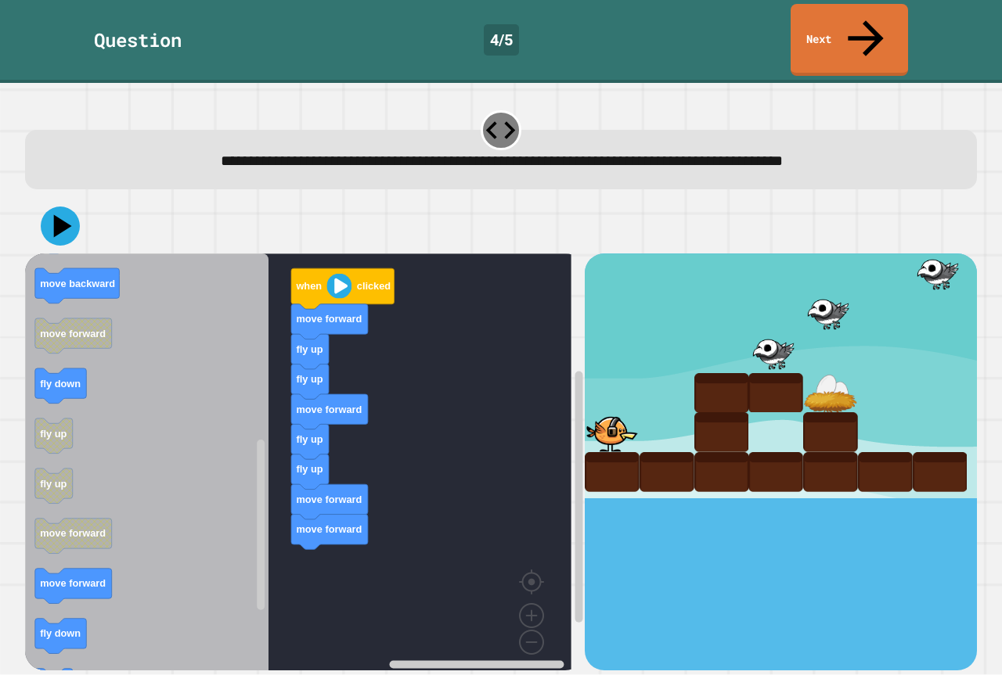
click at [296, 552] on div "when clicked move forward fly up fly up move forward fly up fly up move forward…" at bounding box center [304, 462] width 559 height 416
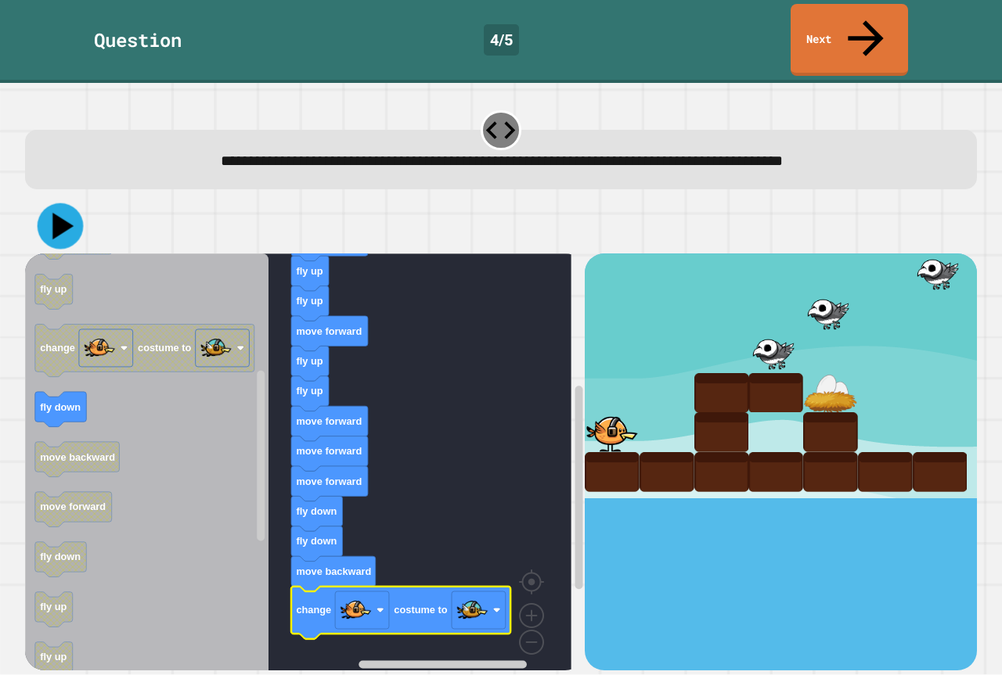
click at [59, 203] on icon at bounding box center [61, 226] width 46 height 46
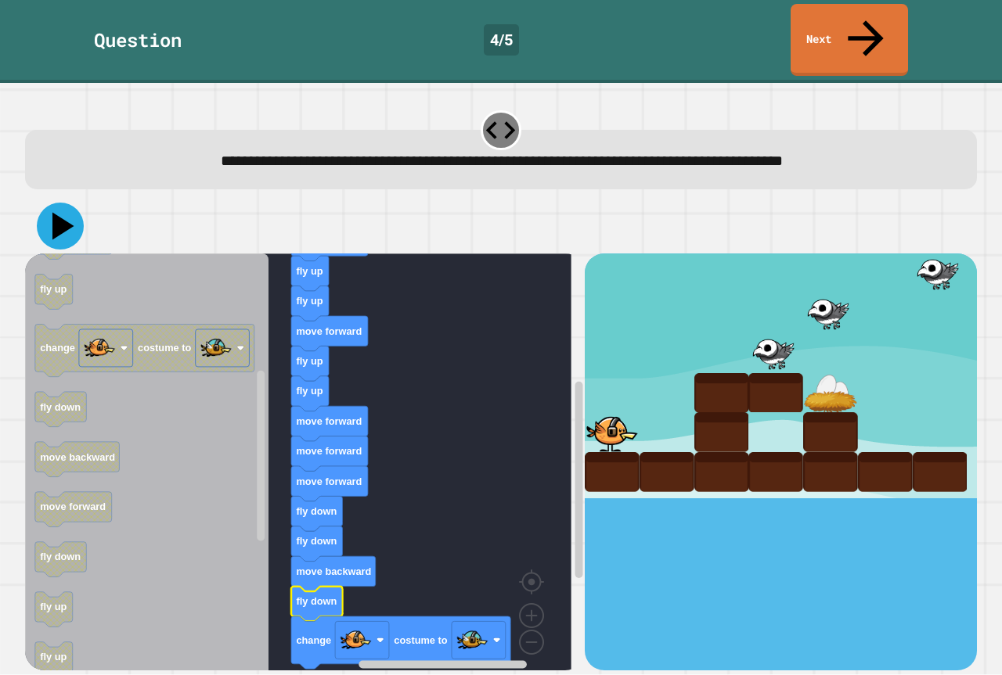
click at [49, 203] on icon at bounding box center [60, 226] width 47 height 47
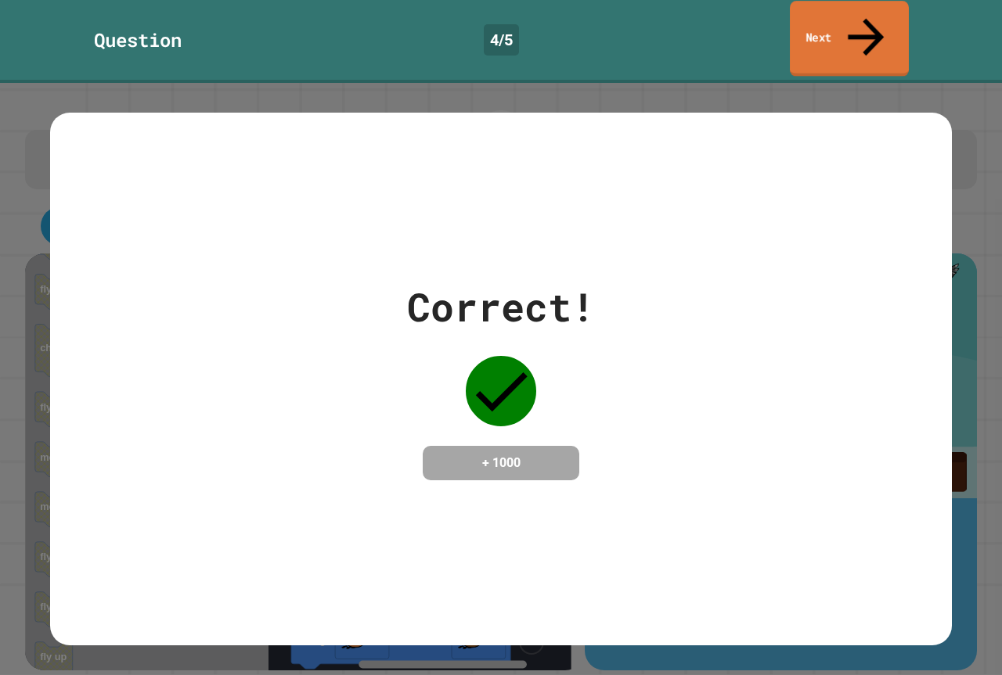
click at [852, 18] on link "Next" at bounding box center [848, 39] width 119 height 76
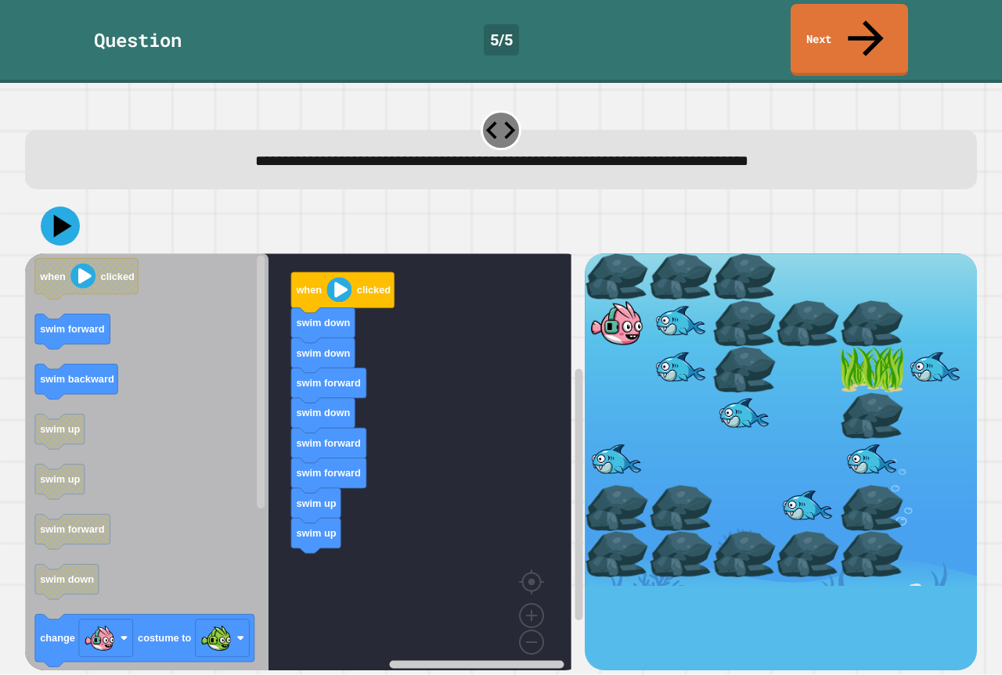
click at [178, 397] on icon "when clicked swim forward swim backward swim up swim up swim forward swim down …" at bounding box center [146, 468] width 243 height 429
click at [236, 443] on icon "when clicked swim forward swim backward swim up swim up swim forward swim down …" at bounding box center [146, 468] width 243 height 429
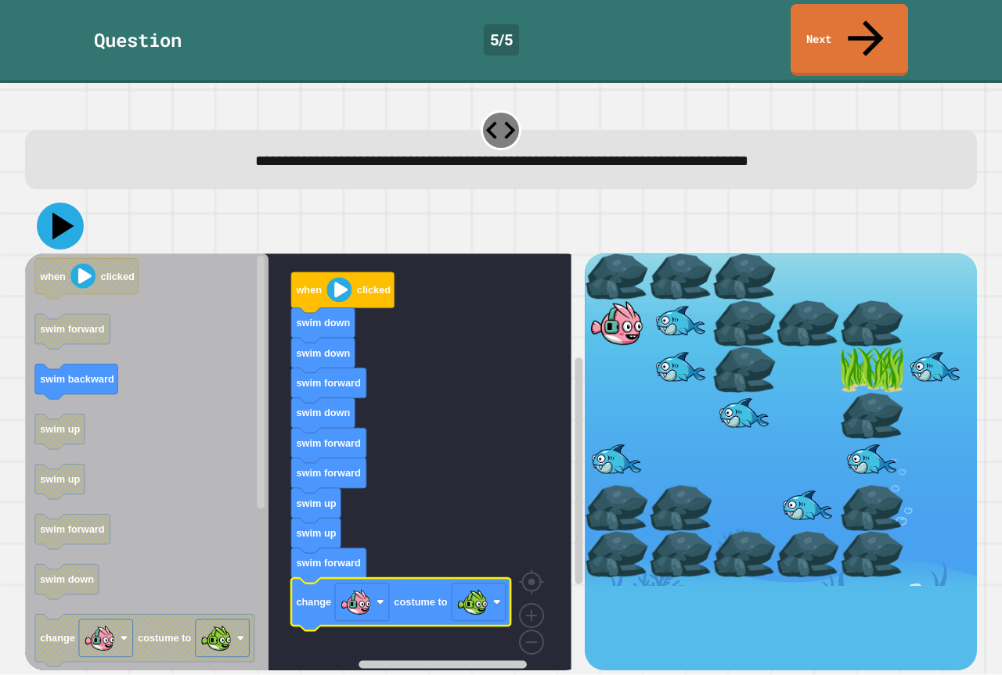
click at [56, 204] on icon at bounding box center [60, 226] width 47 height 47
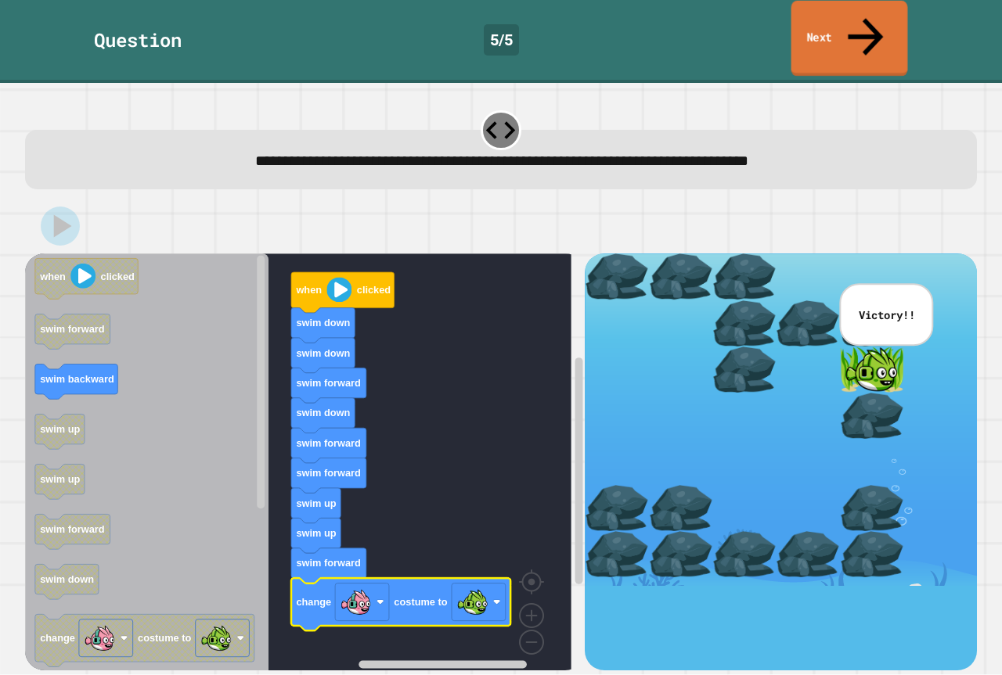
click at [893, 24] on link "Next" at bounding box center [849, 39] width 117 height 76
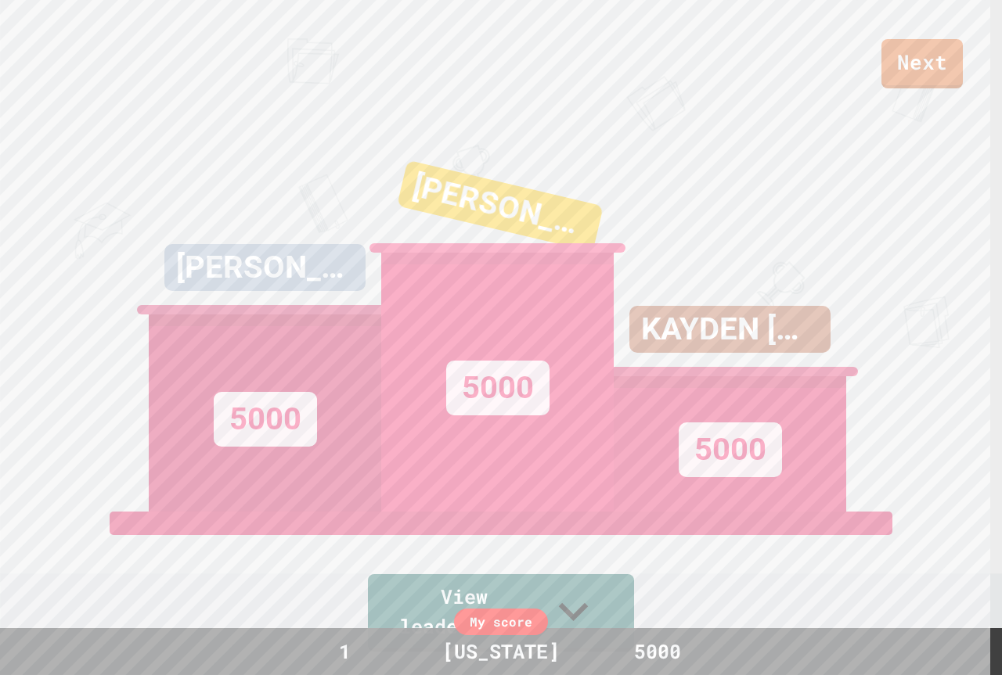
click at [890, 128] on div "Next CESLEY STEVENS 5000 DECLAN TROJANWS 5000 KAYDEN DECKER 5000 View leaderboa…" at bounding box center [501, 337] width 1002 height 675
click at [911, 60] on link "Next" at bounding box center [921, 63] width 81 height 52
